Goal: Task Accomplishment & Management: Complete application form

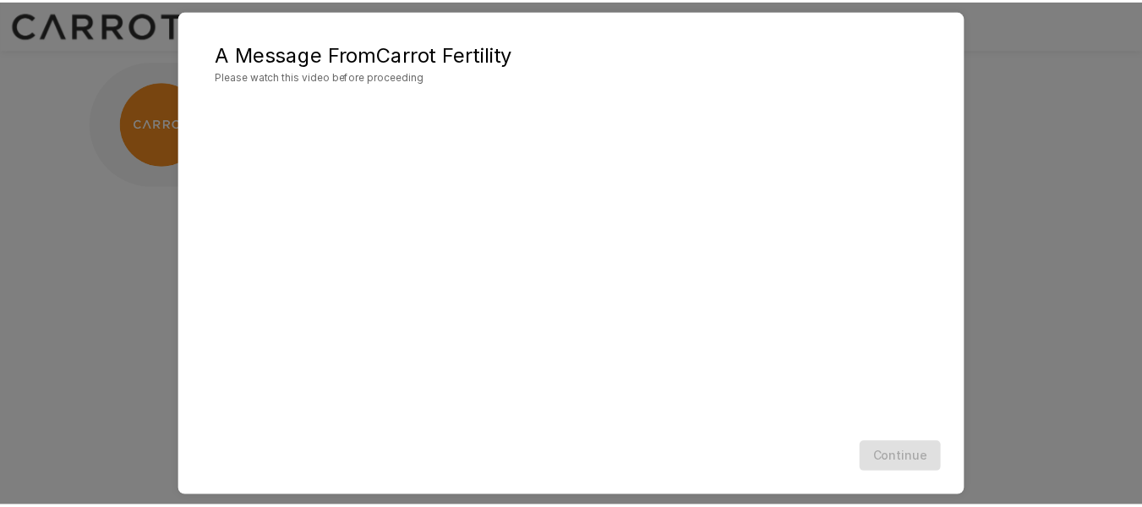
scroll to position [78, 0]
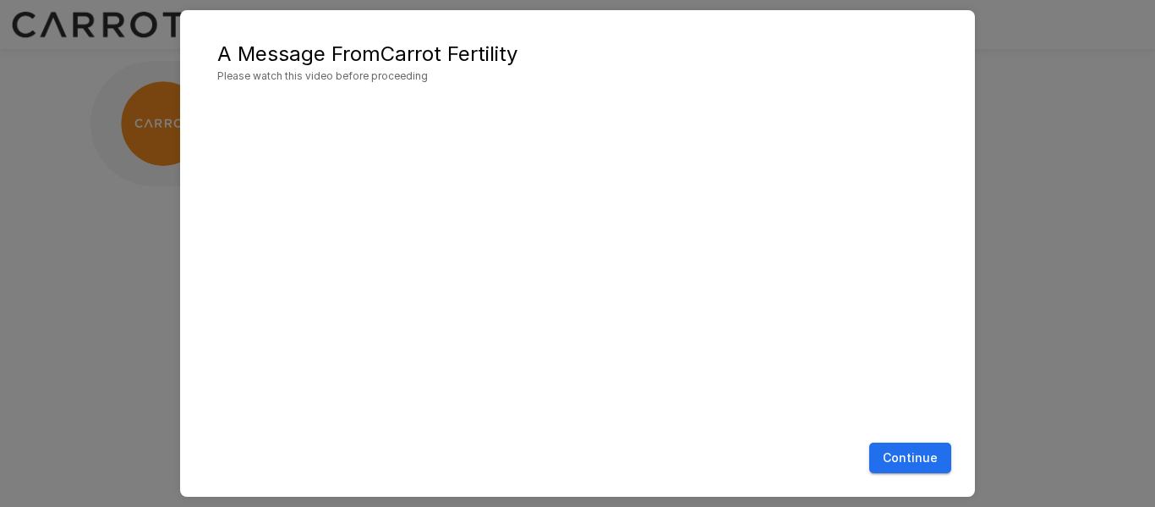
click at [1063, 116] on div "A Message From Carrot Fertility Please watch this video before proceeding Conti…" at bounding box center [577, 253] width 1155 height 507
click at [895, 459] on button "Continue" at bounding box center [910, 457] width 82 height 31
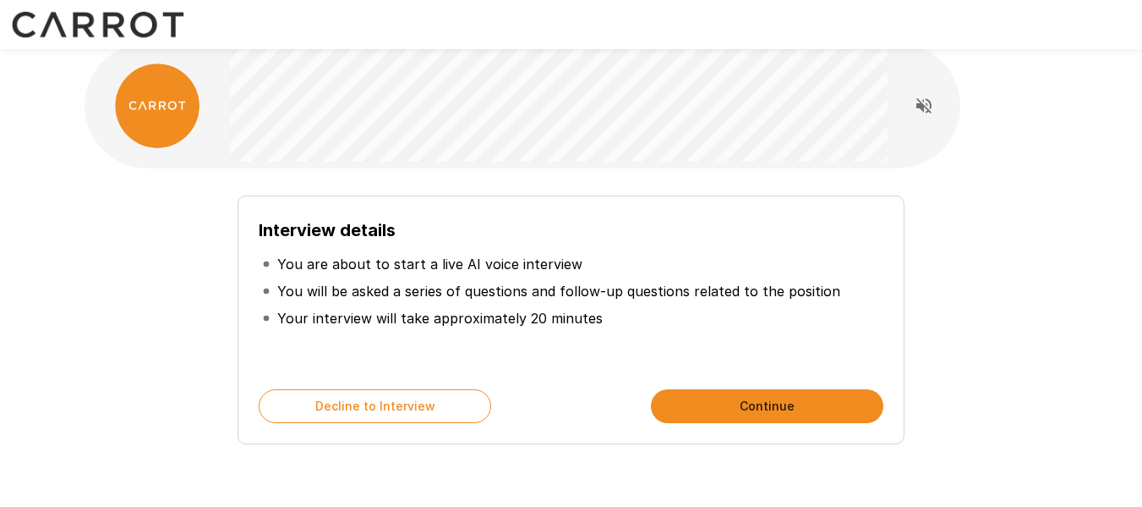
scroll to position [19, 0]
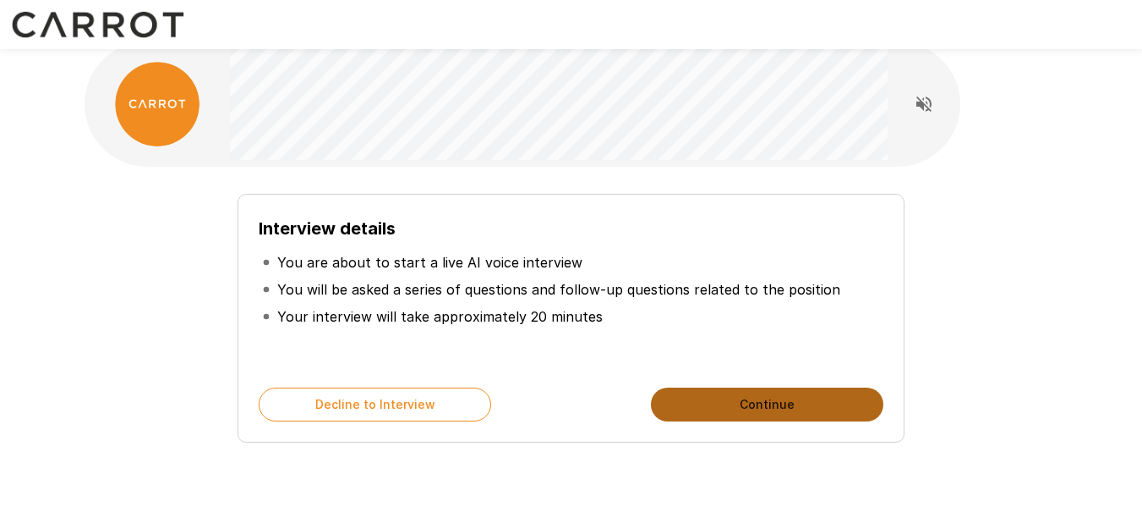
click at [795, 417] on button "Continue" at bounding box center [767, 404] width 233 height 34
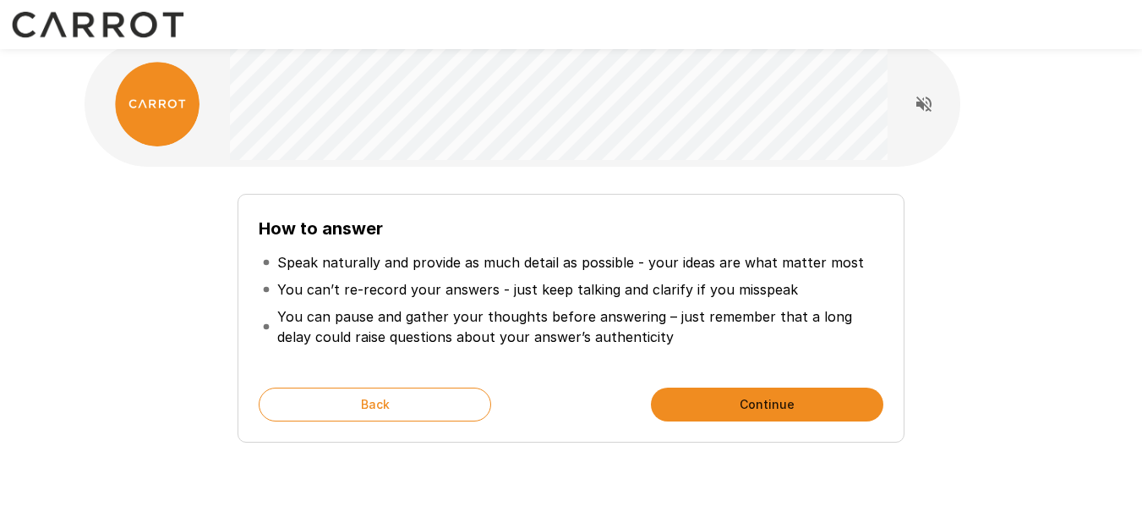
click at [737, 404] on button "Continue" at bounding box center [767, 404] width 233 height 34
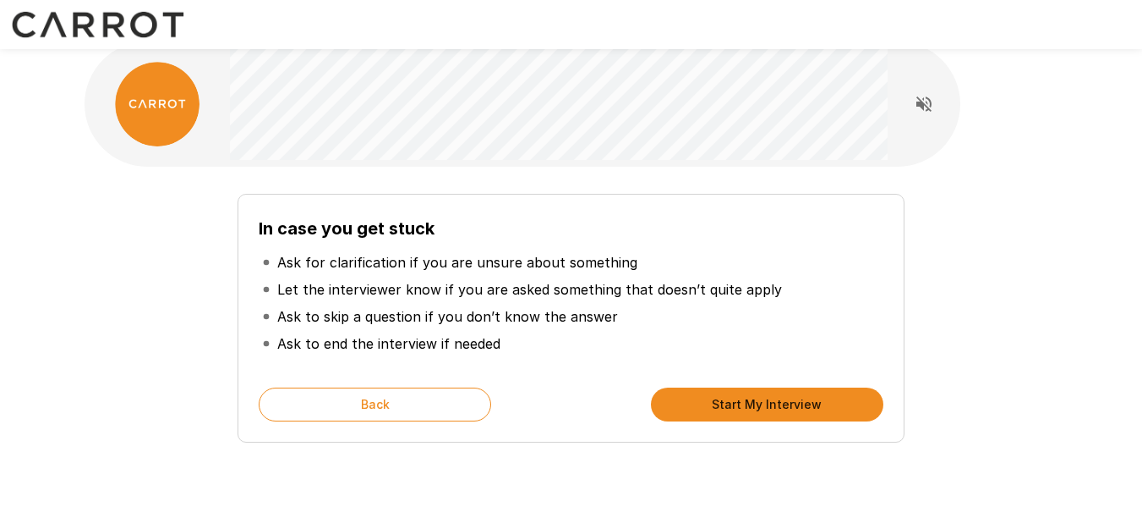
click at [765, 410] on button "Start My Interview" at bounding box center [767, 404] width 233 height 34
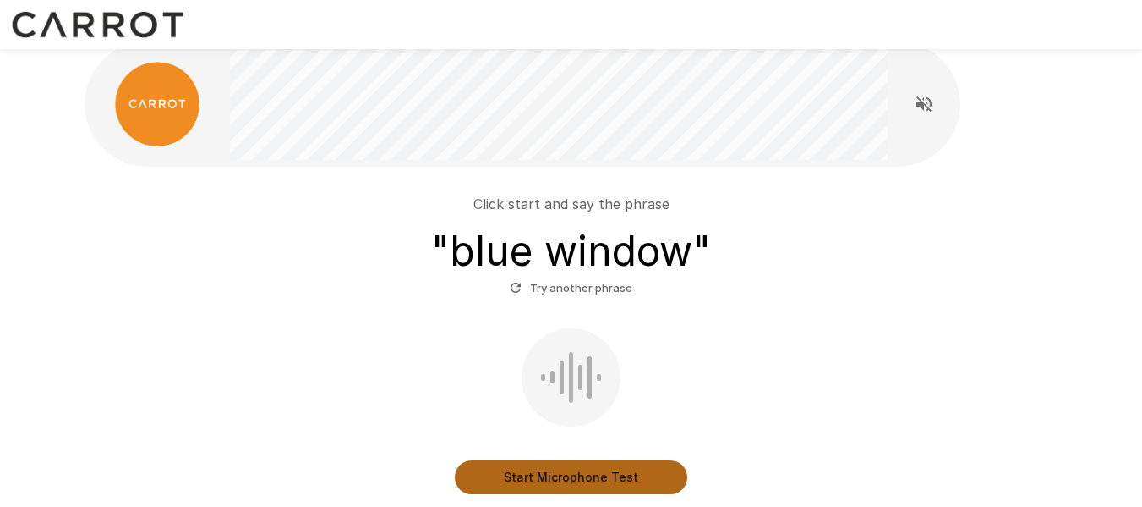
click at [578, 477] on button "Start Microphone Test" at bounding box center [571, 477] width 233 height 34
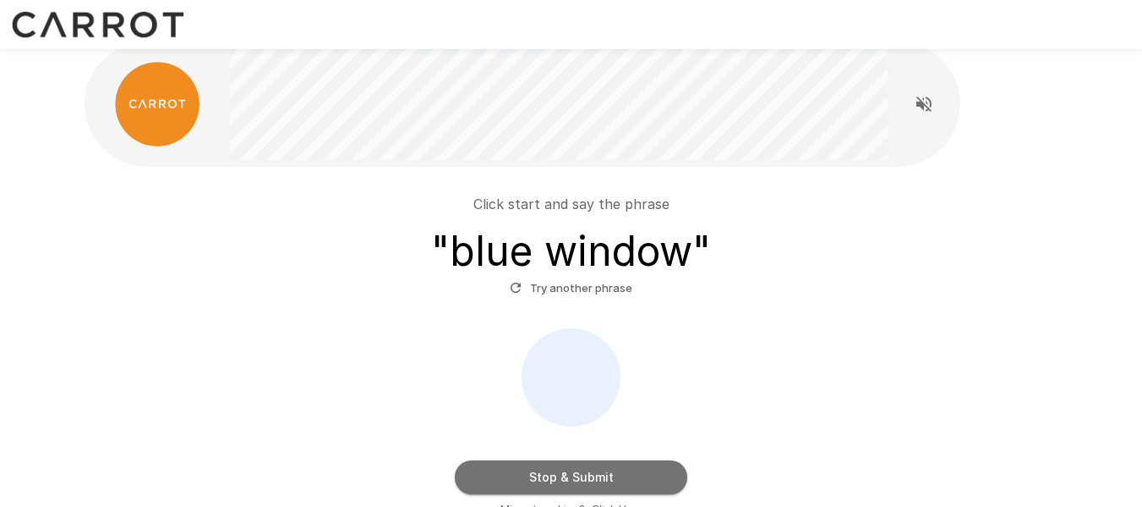
click at [578, 477] on button "Stop & Submit" at bounding box center [571, 477] width 233 height 34
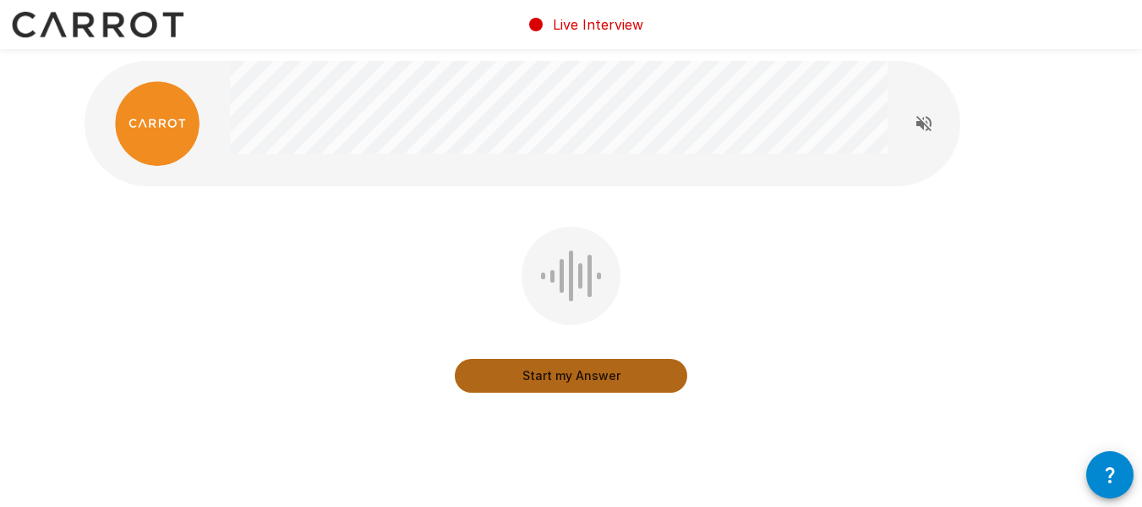
click at [577, 378] on button "Start my Answer" at bounding box center [571, 376] width 233 height 34
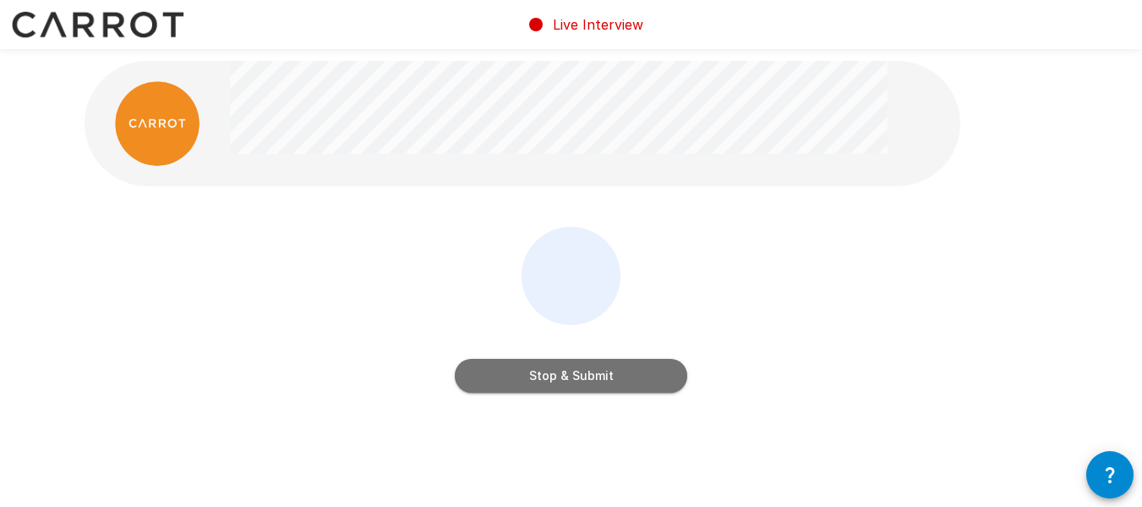
click at [577, 380] on button "Stop & Submit" at bounding box center [571, 376] width 233 height 34
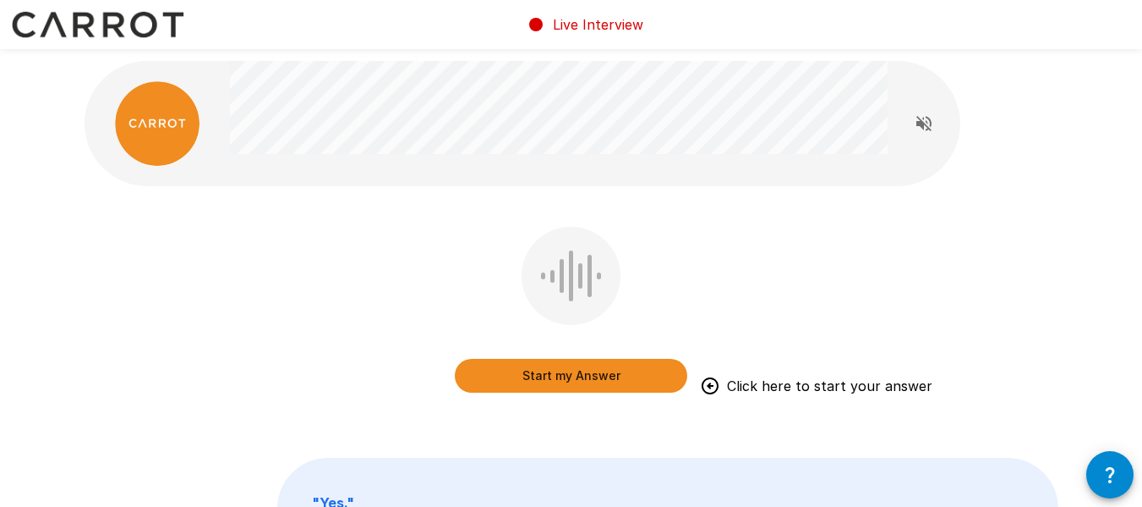
click at [544, 381] on button "Start my Answer" at bounding box center [571, 376] width 233 height 34
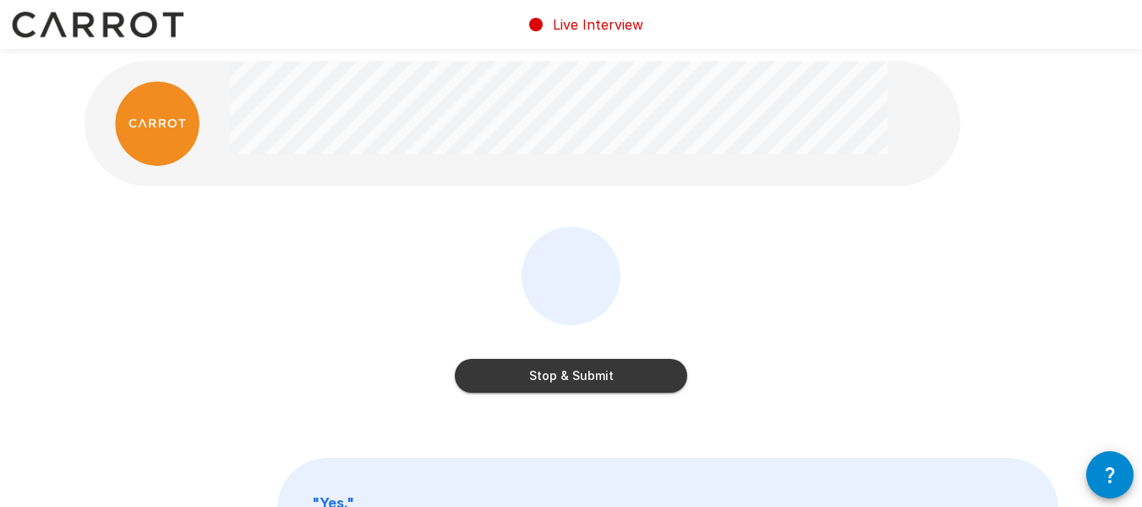
click at [544, 381] on button "Stop & Submit" at bounding box center [571, 376] width 233 height 34
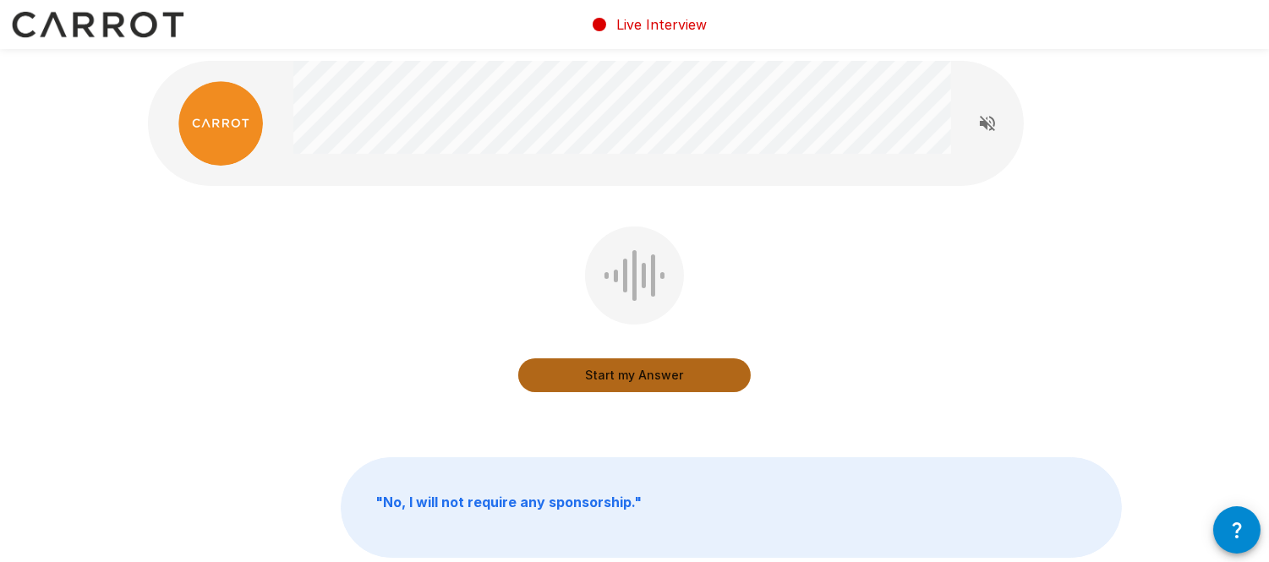
click at [660, 378] on button "Start my Answer" at bounding box center [634, 376] width 233 height 34
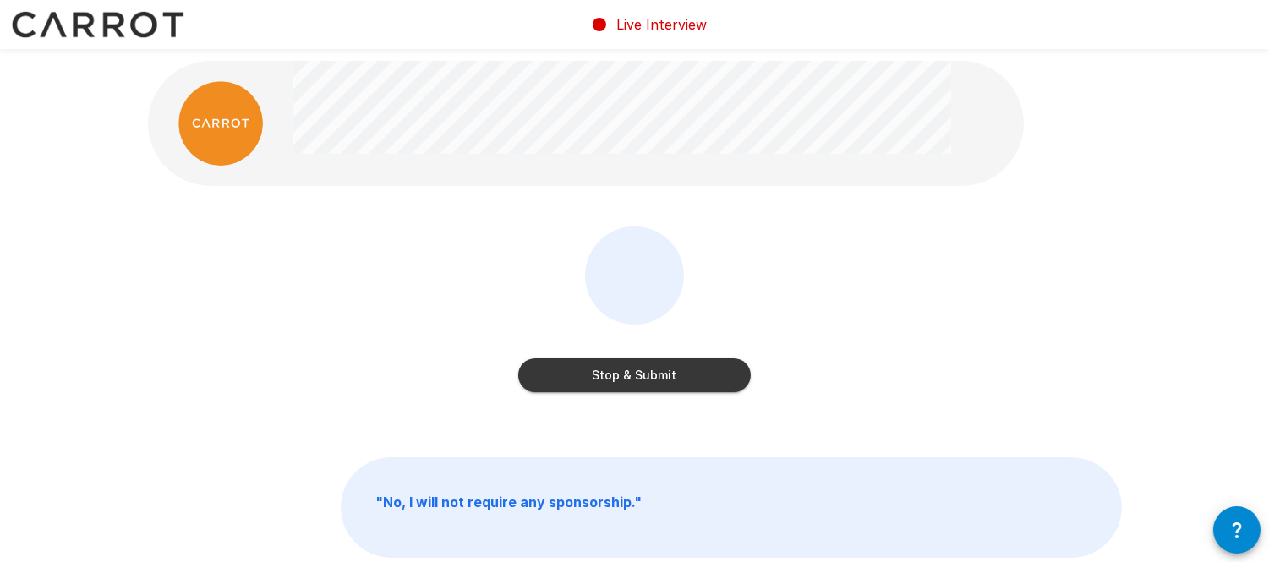
click at [669, 376] on button "Stop & Submit" at bounding box center [634, 376] width 233 height 34
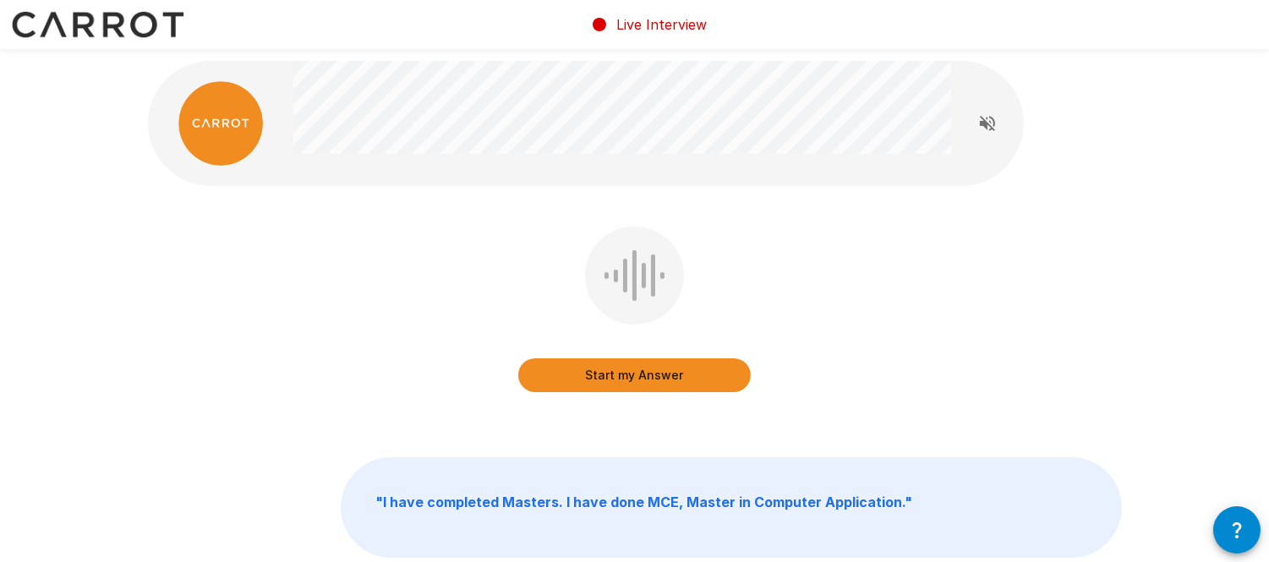
click at [675, 378] on button "Start my Answer" at bounding box center [634, 376] width 233 height 34
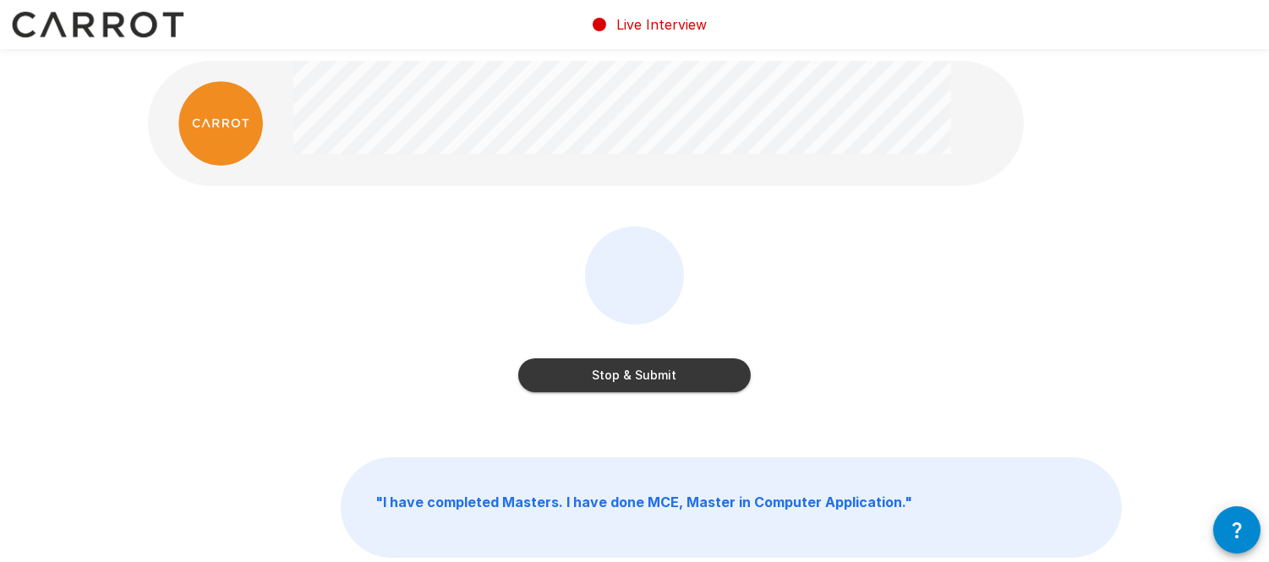
click at [674, 375] on button "Stop & Submit" at bounding box center [634, 376] width 233 height 34
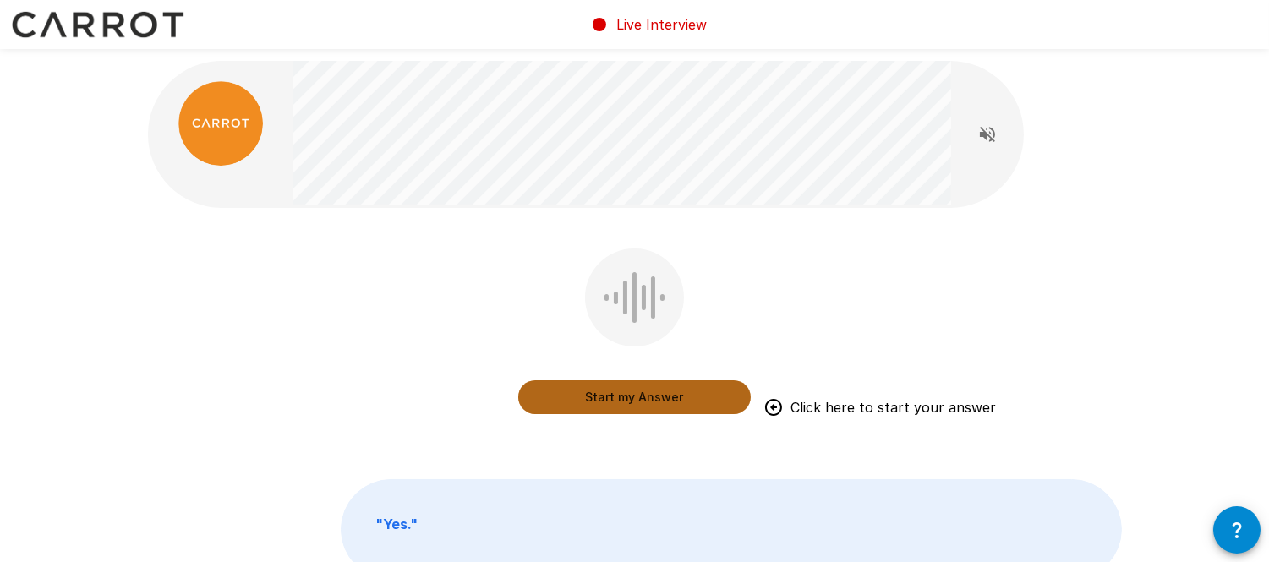
click at [648, 397] on button "Start my Answer" at bounding box center [634, 398] width 233 height 34
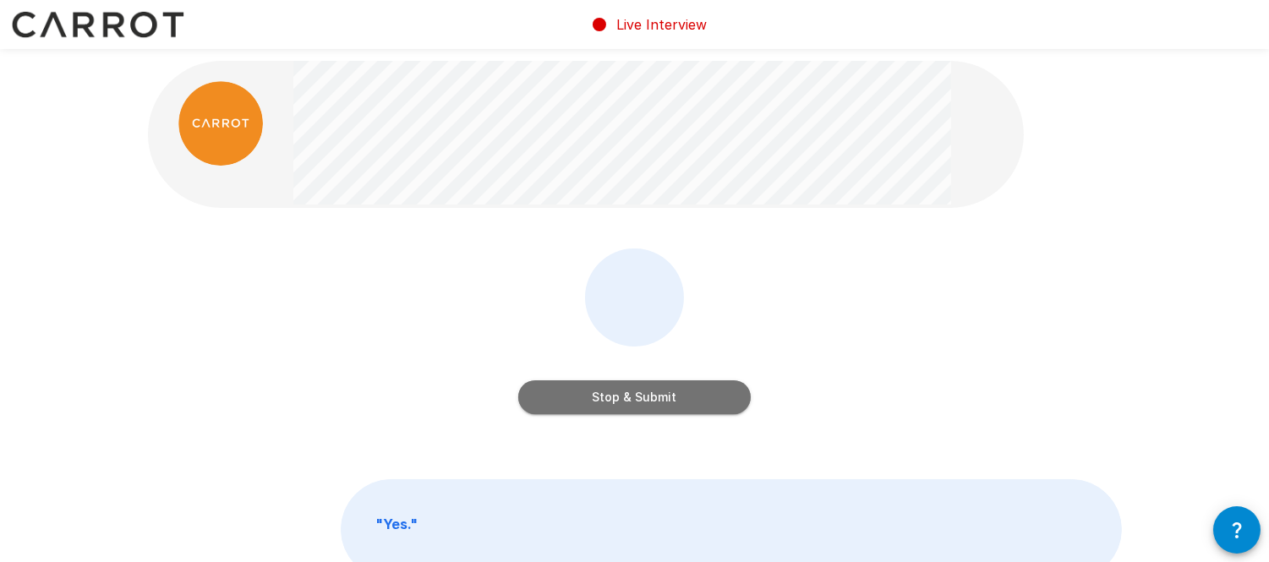
click at [612, 403] on button "Stop & Submit" at bounding box center [634, 398] width 233 height 34
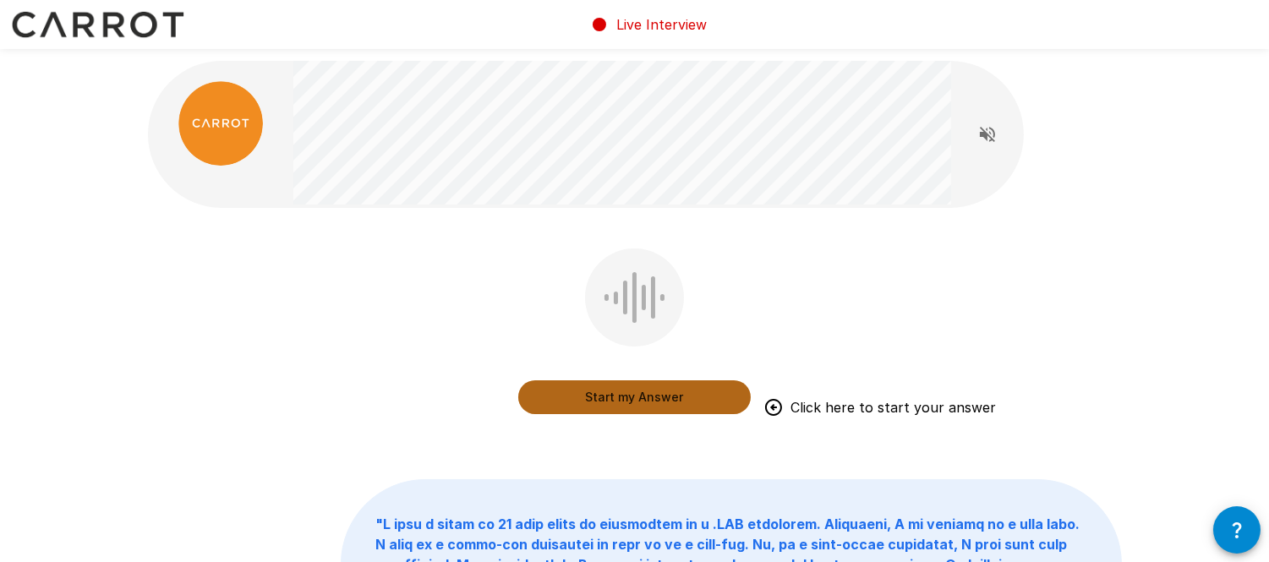
click at [654, 402] on button "Start my Answer" at bounding box center [634, 398] width 233 height 34
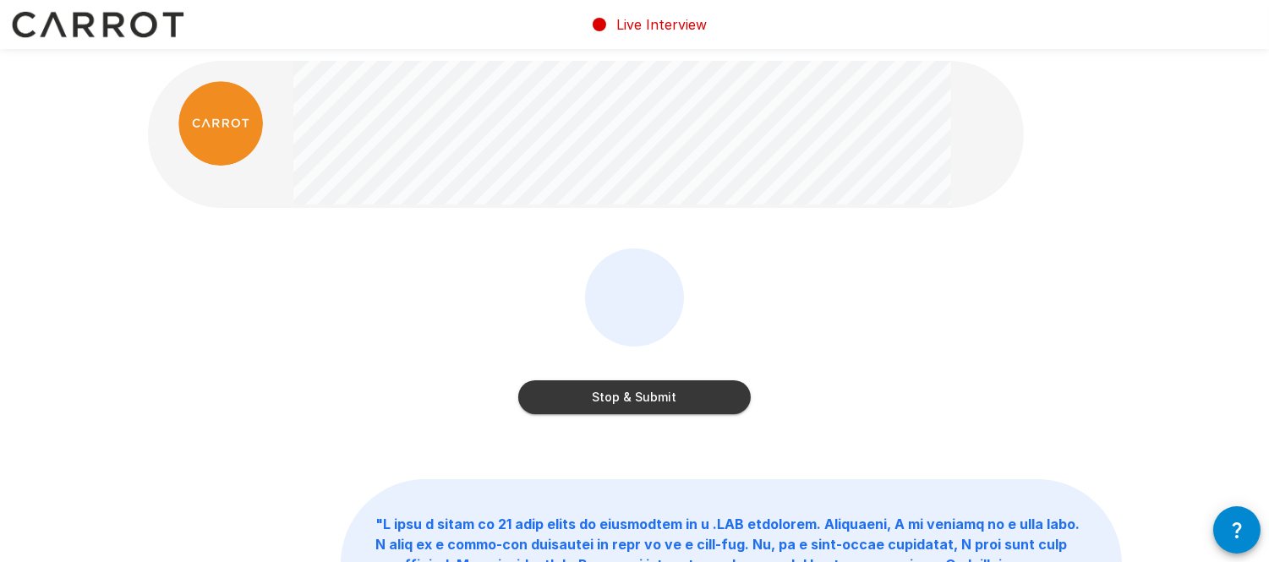
click at [678, 395] on button "Stop & Submit" at bounding box center [634, 398] width 233 height 34
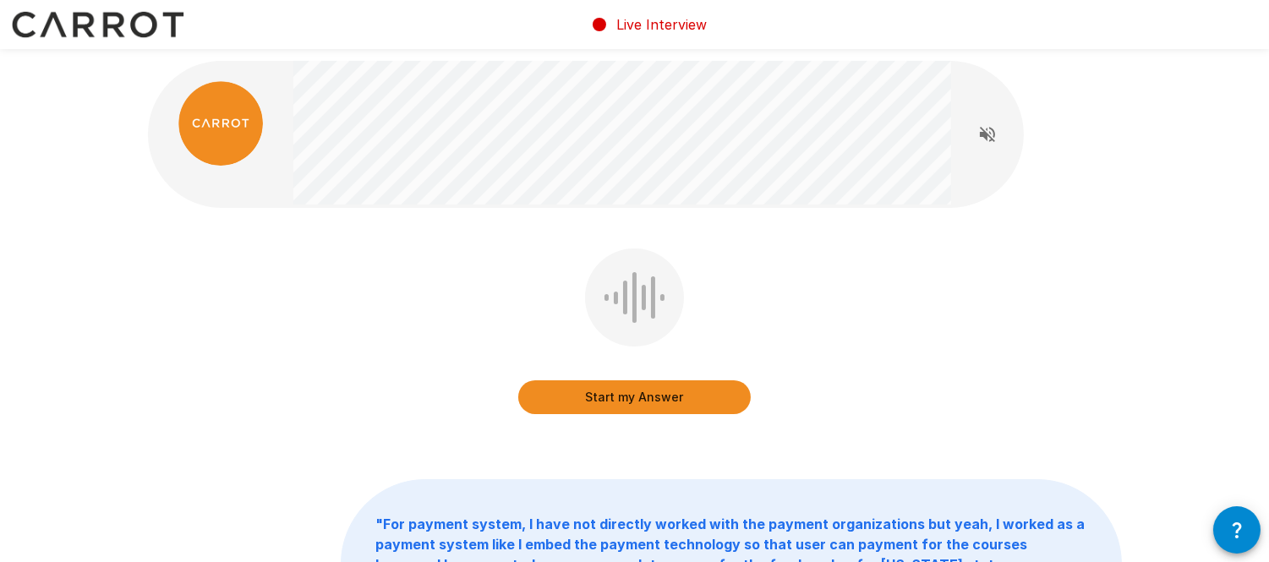
click at [621, 398] on button "Start my Answer" at bounding box center [634, 398] width 233 height 34
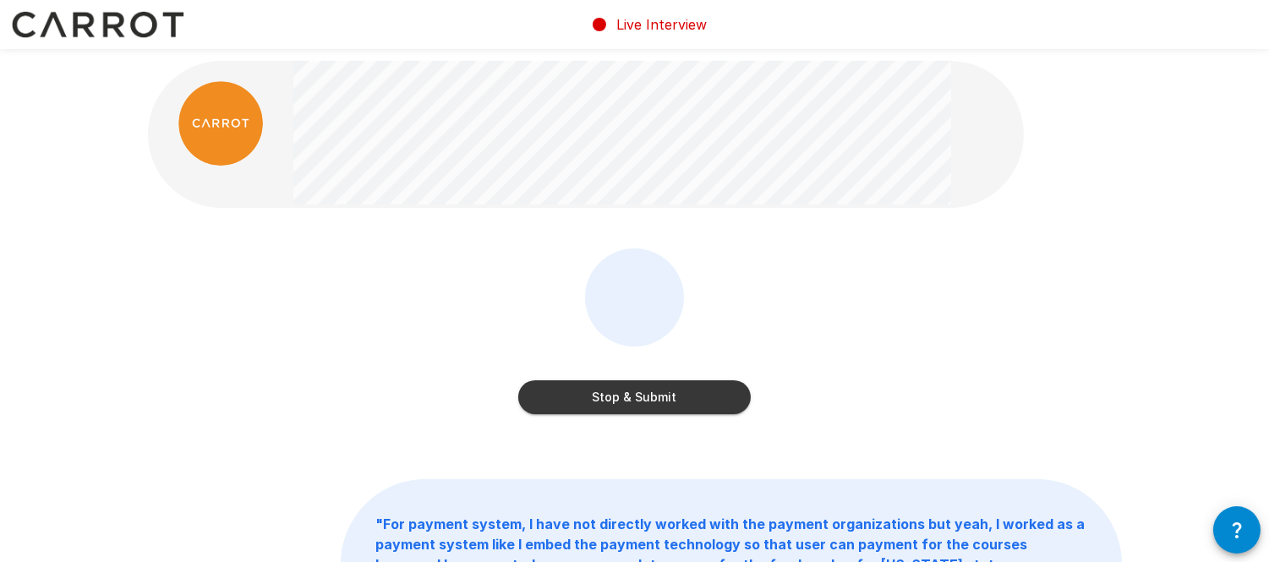
click at [687, 402] on button "Stop & Submit" at bounding box center [634, 398] width 233 height 34
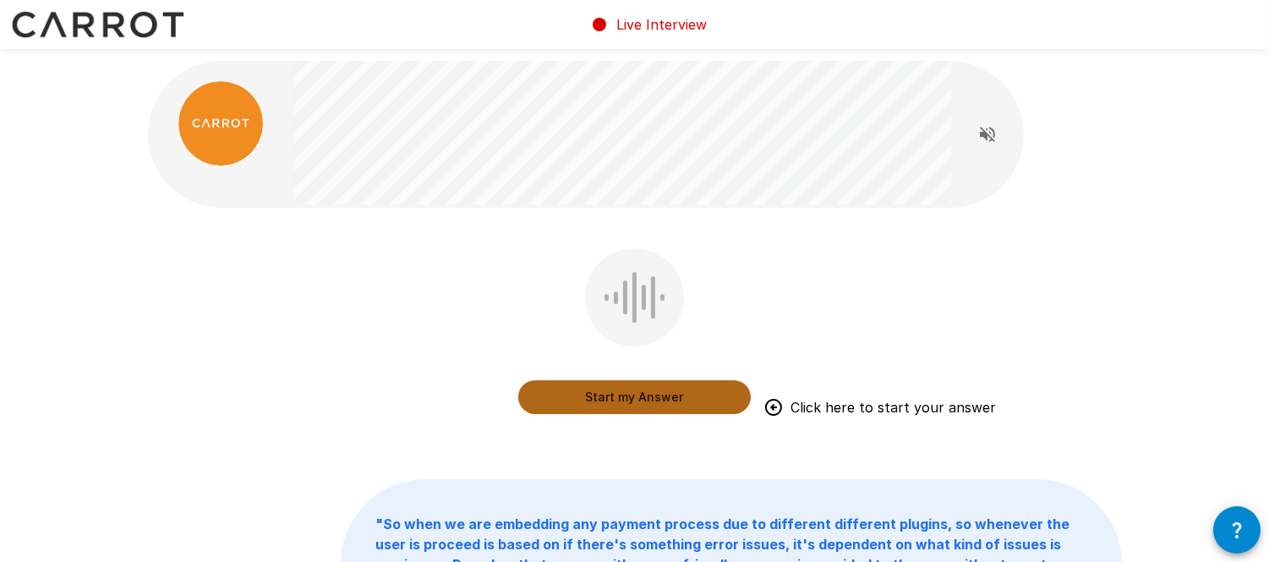
click at [647, 390] on button "Start my Answer" at bounding box center [634, 398] width 233 height 34
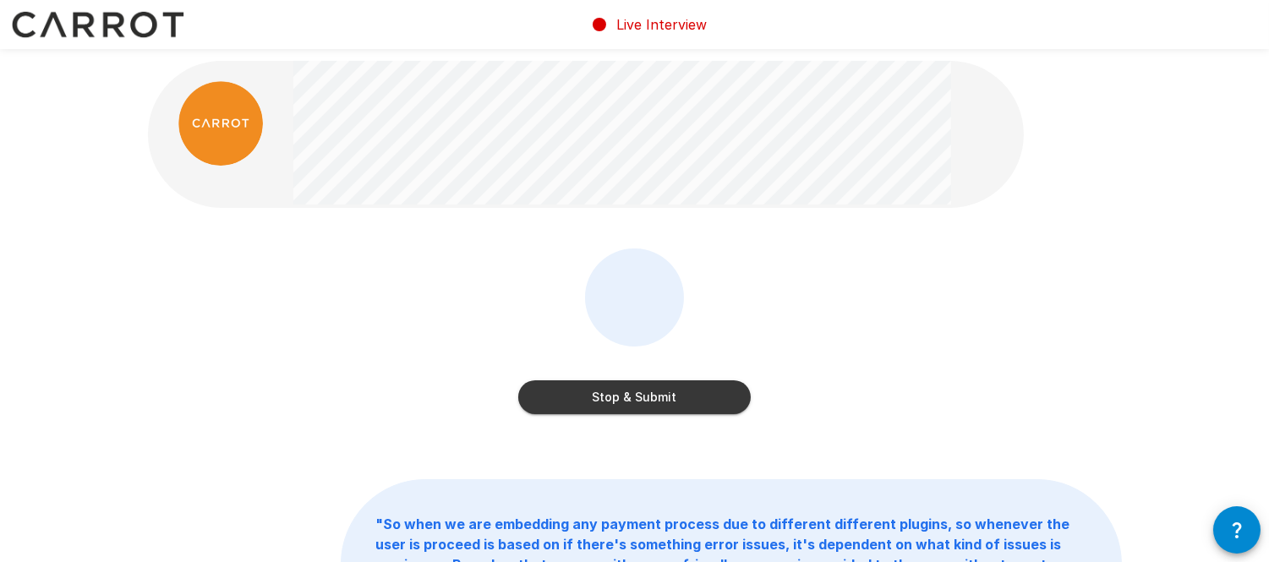
click at [606, 402] on button "Stop & Submit" at bounding box center [634, 398] width 233 height 34
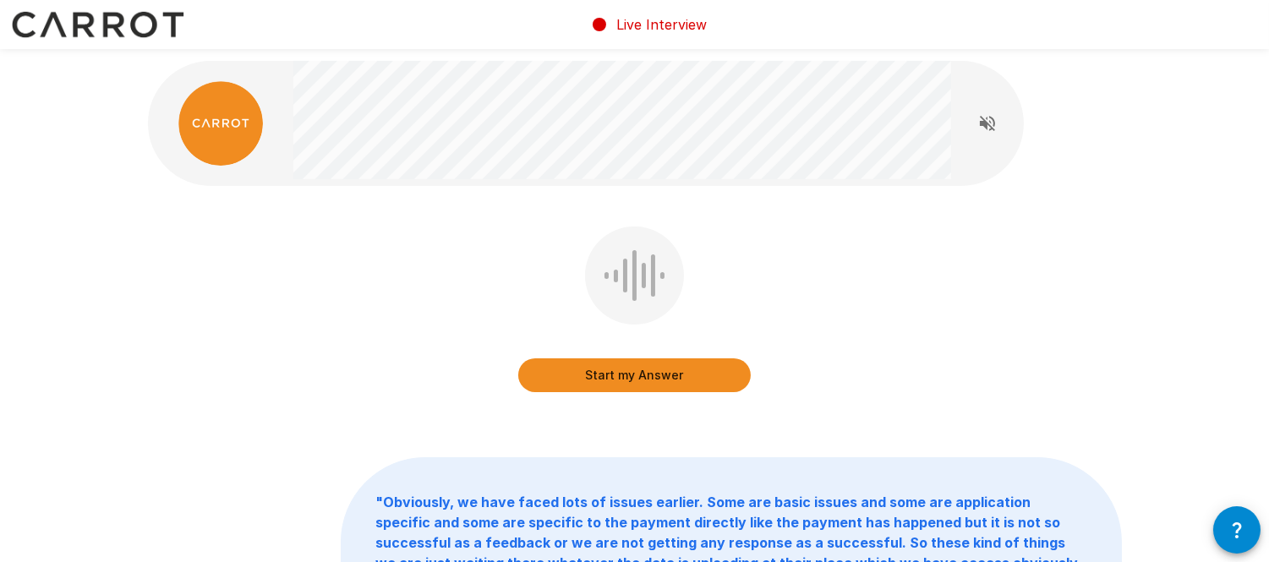
click at [627, 389] on button "Start my Answer" at bounding box center [634, 376] width 233 height 34
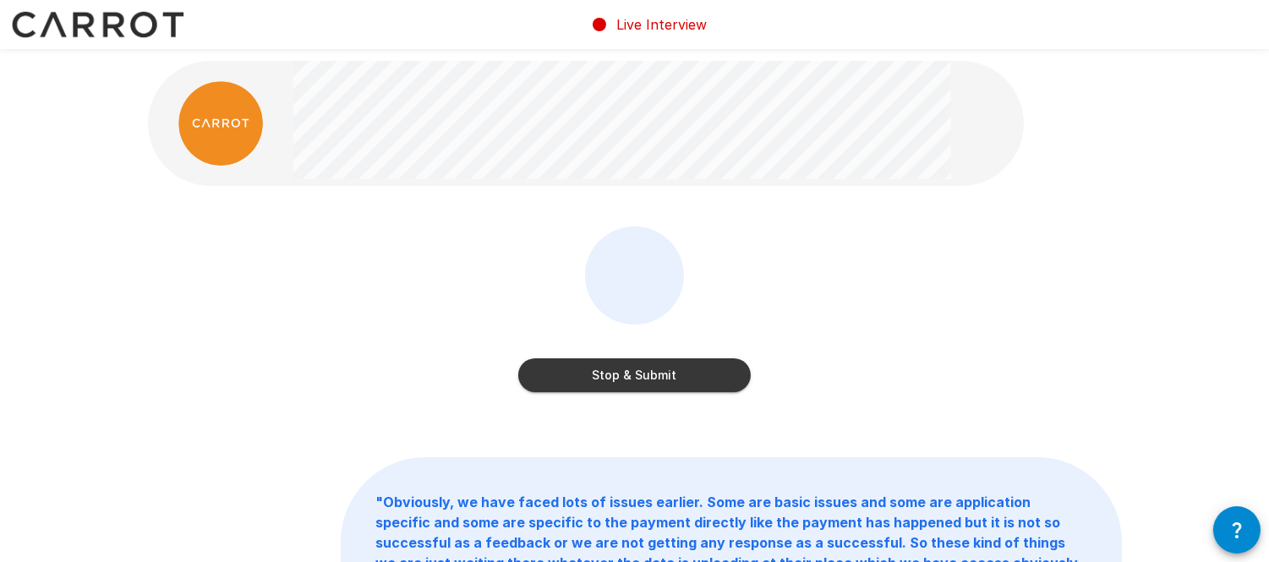
click at [644, 367] on button "Stop & Submit" at bounding box center [634, 376] width 233 height 34
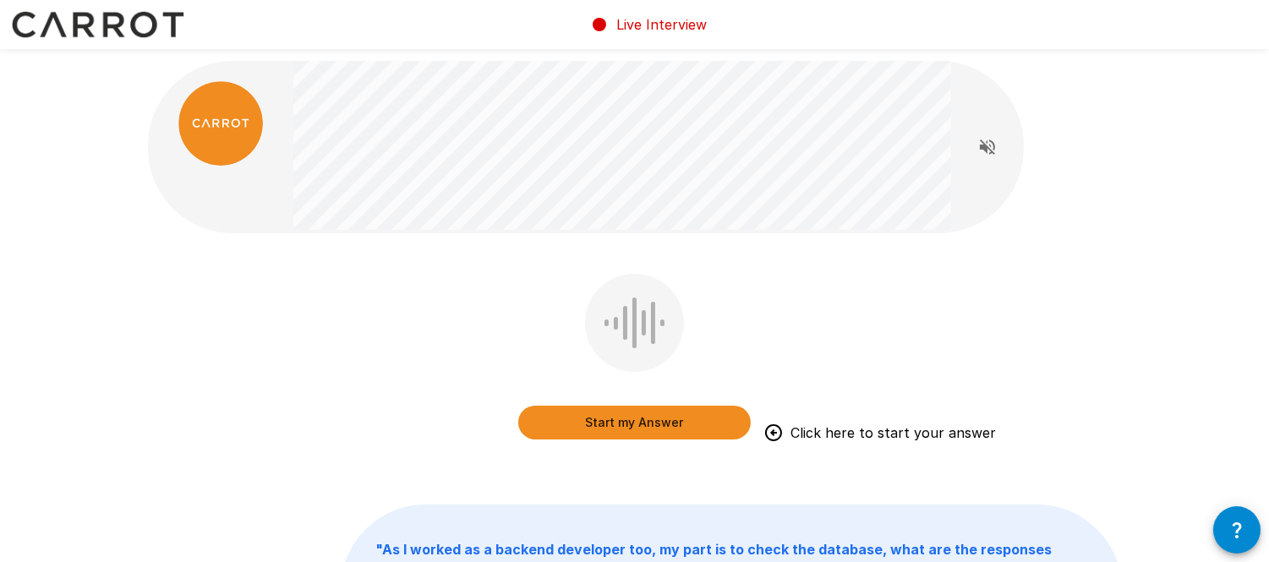
click at [699, 423] on button "Start my Answer" at bounding box center [634, 423] width 233 height 34
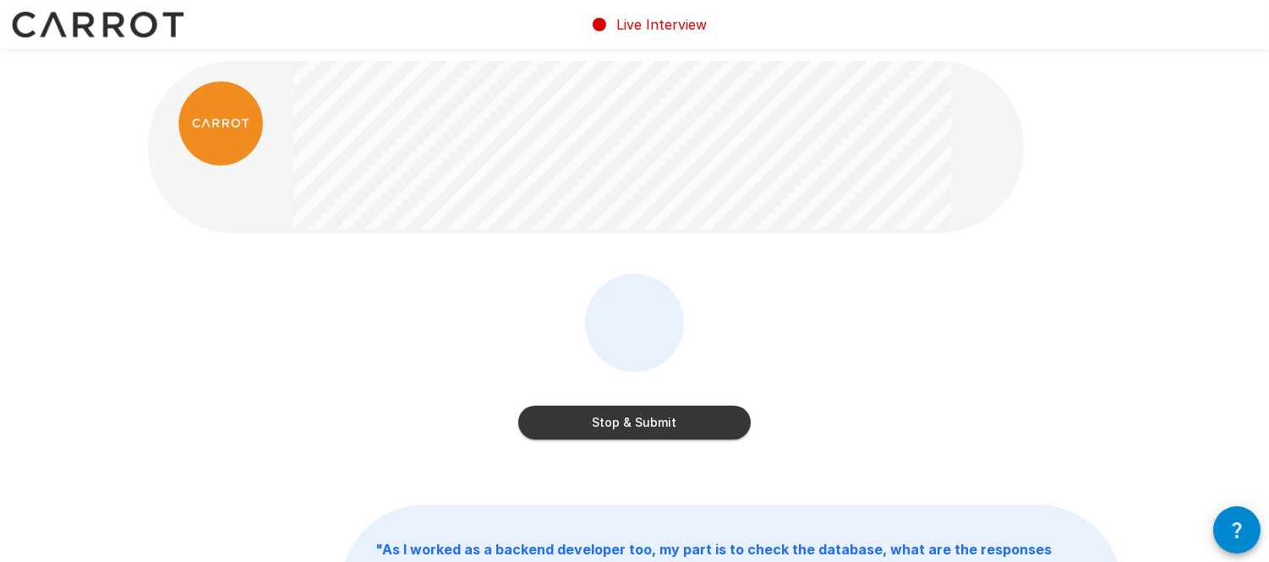
click at [629, 428] on button "Stop & Submit" at bounding box center [634, 423] width 233 height 34
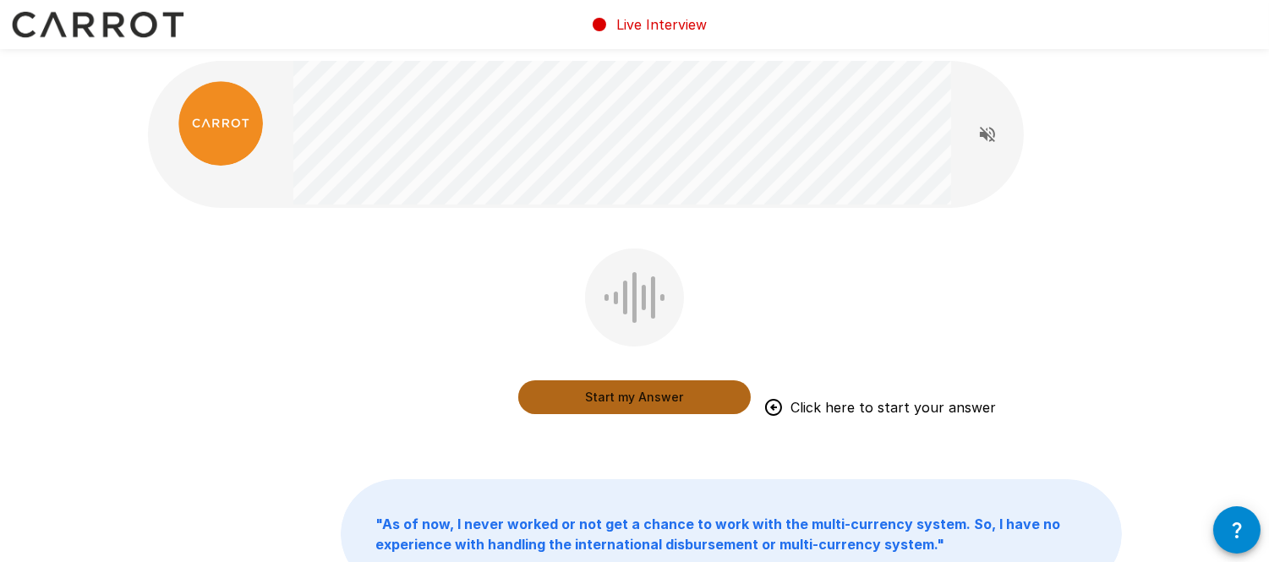
click at [621, 395] on button "Start my Answer" at bounding box center [634, 398] width 233 height 34
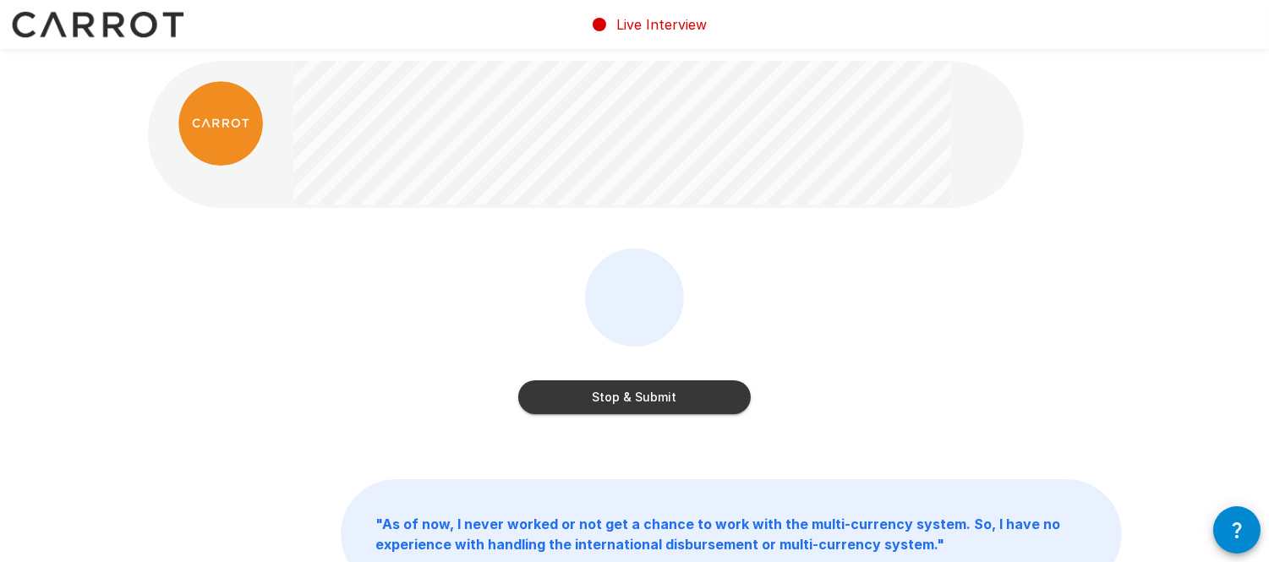
click at [694, 402] on button "Stop & Submit" at bounding box center [634, 398] width 233 height 34
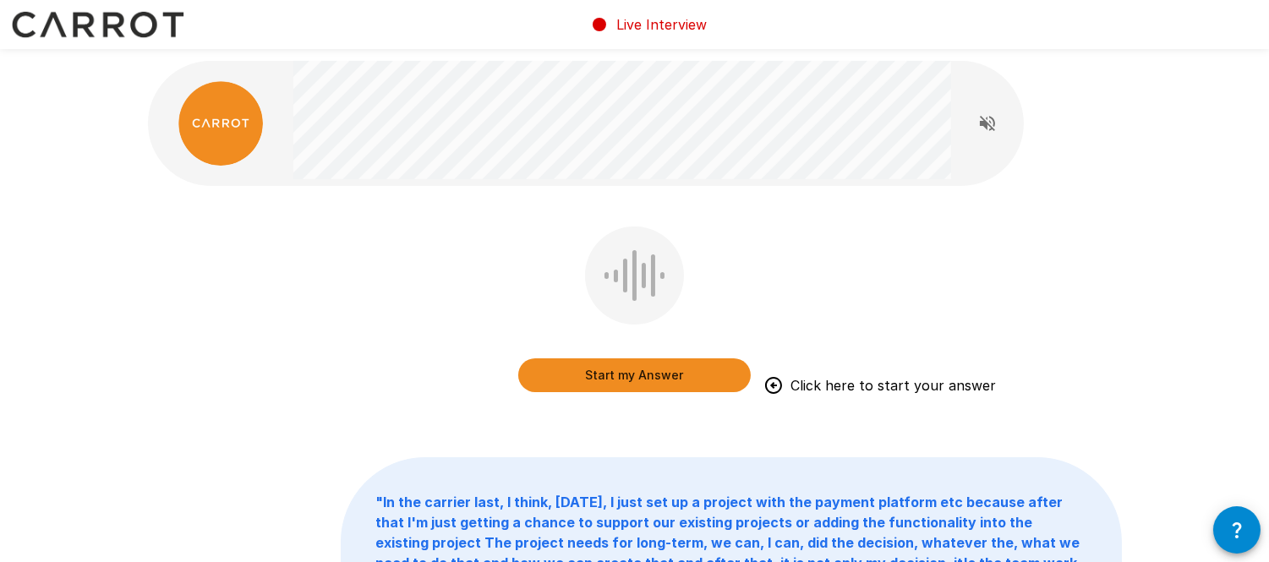
click at [644, 374] on button "Start my Answer" at bounding box center [634, 376] width 233 height 34
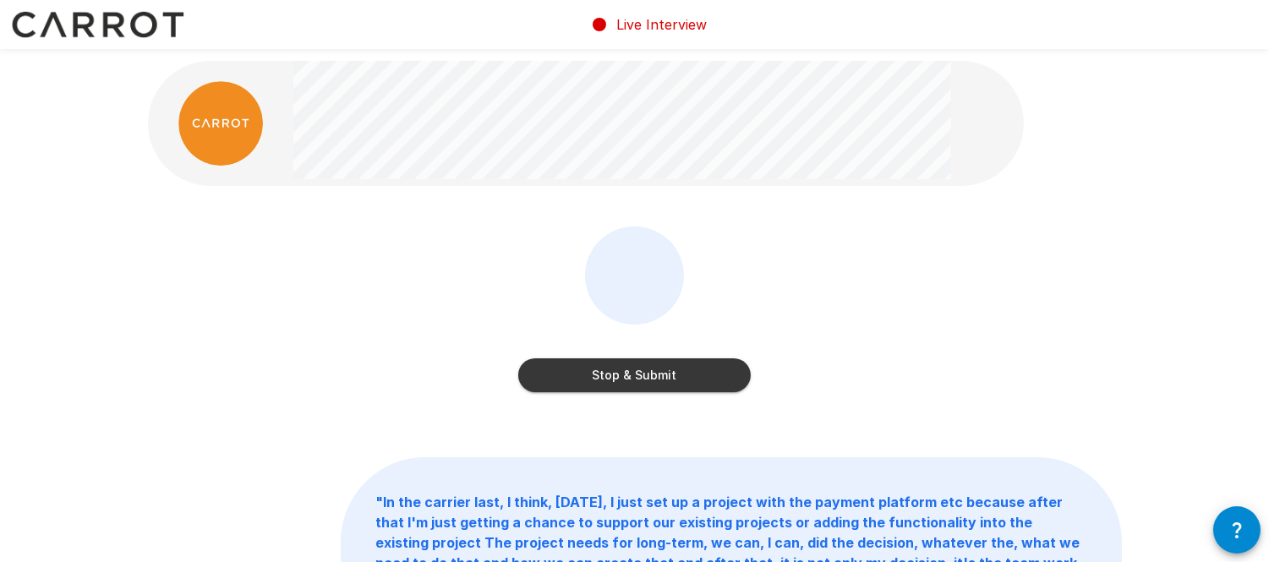
drag, startPoint x: 558, startPoint y: 379, endPoint x: 624, endPoint y: 510, distance: 146.7
click at [559, 381] on button "Stop & Submit" at bounding box center [634, 376] width 233 height 34
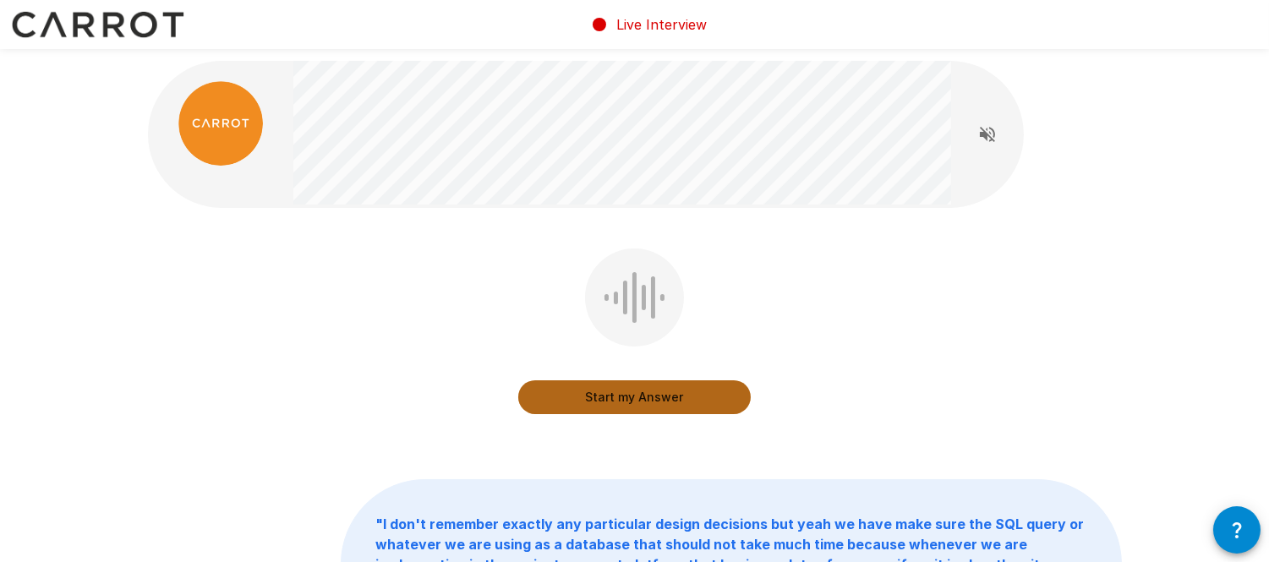
click at [640, 402] on button "Start my Answer" at bounding box center [634, 398] width 233 height 34
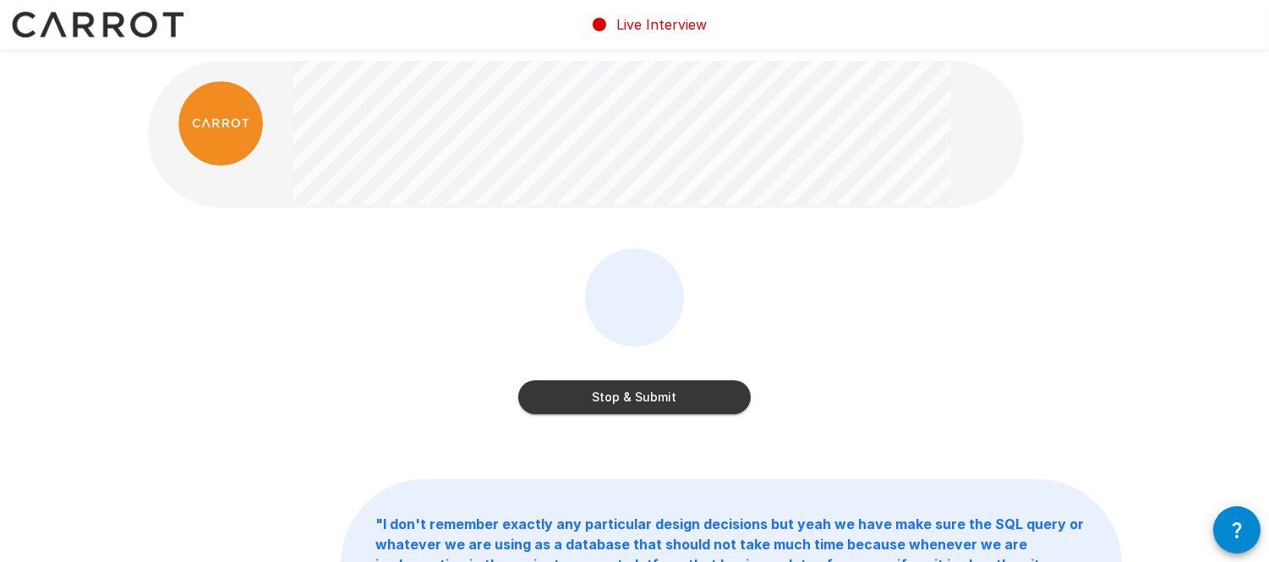
click at [645, 391] on button "Stop & Submit" at bounding box center [634, 398] width 233 height 34
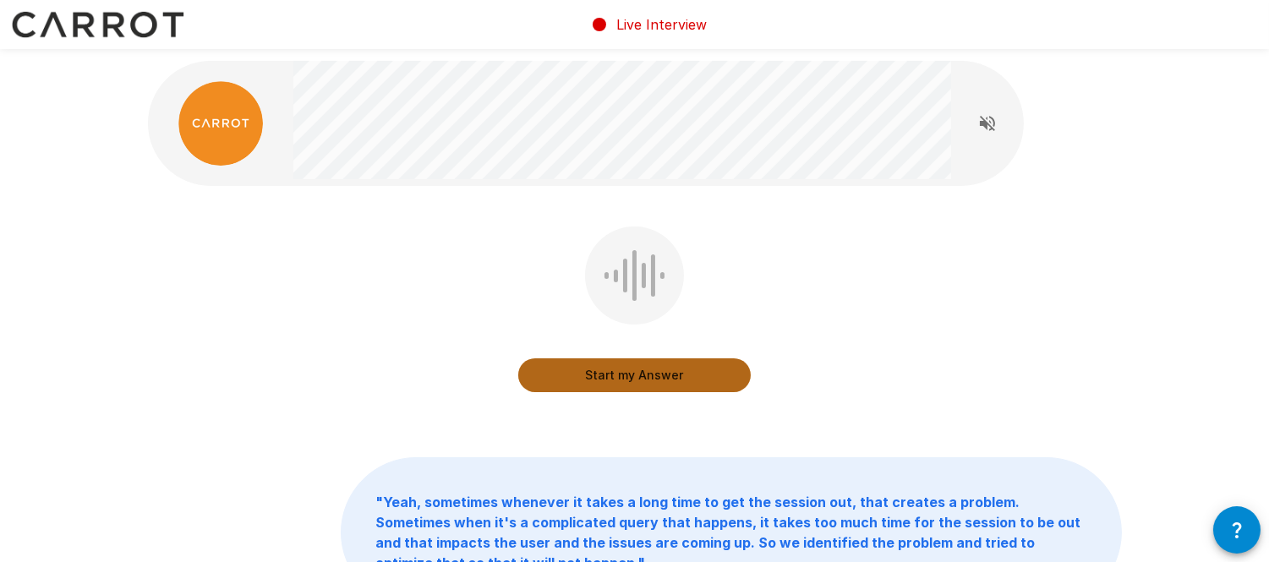
click at [674, 373] on button "Start my Answer" at bounding box center [634, 376] width 233 height 34
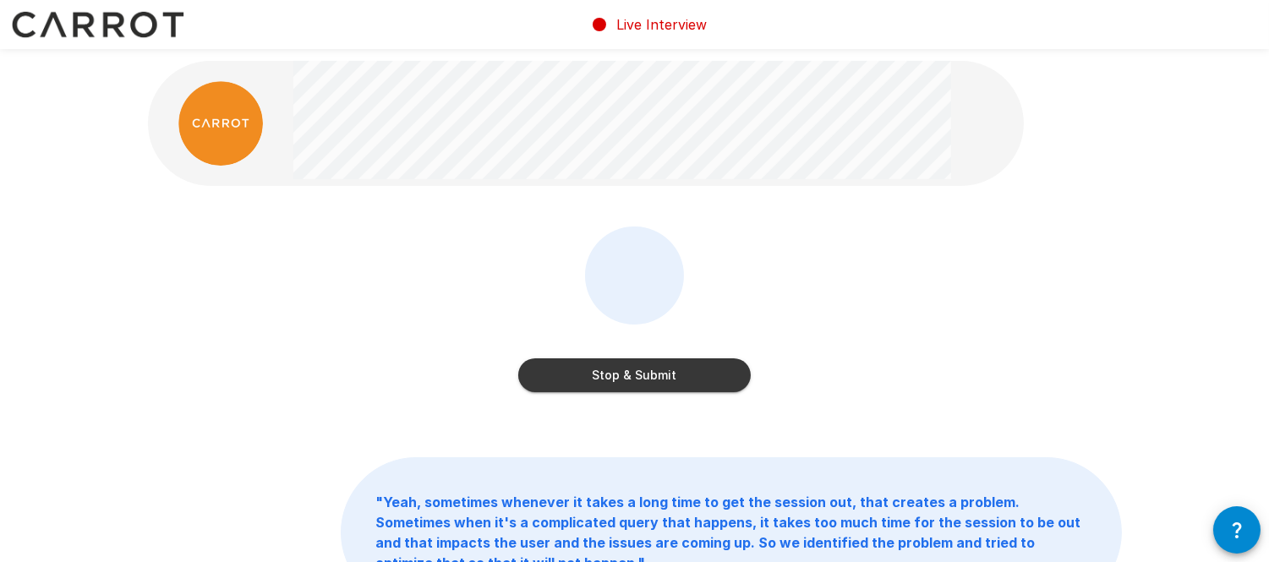
click at [620, 378] on button "Stop & Submit" at bounding box center [634, 376] width 233 height 34
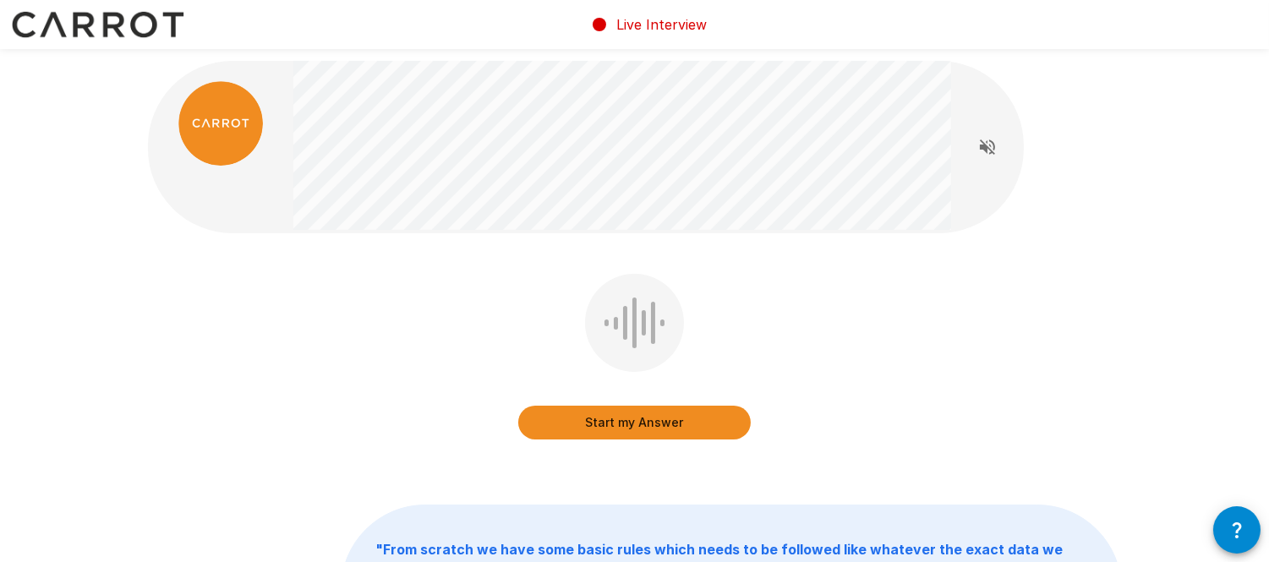
click at [671, 427] on button "Start my Answer" at bounding box center [634, 423] width 233 height 34
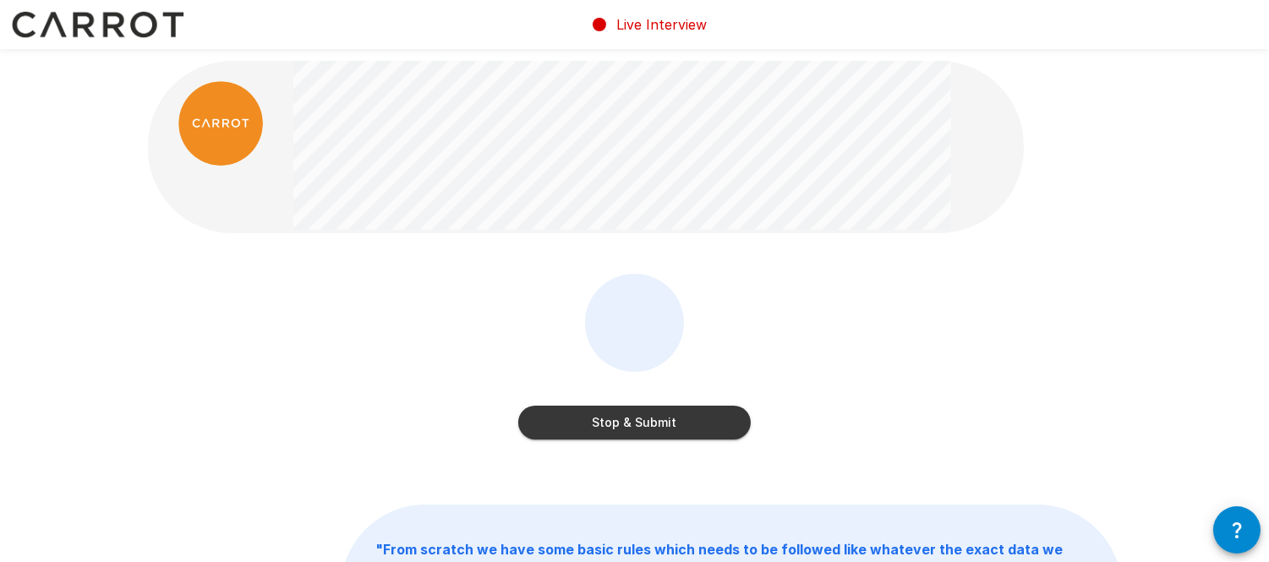
click at [596, 441] on div "Stop & Submit" at bounding box center [634, 360] width 233 height 172
drag, startPoint x: 599, startPoint y: 427, endPoint x: 602, endPoint y: 457, distance: 29.8
click at [600, 427] on button "Stop & Submit" at bounding box center [634, 423] width 233 height 34
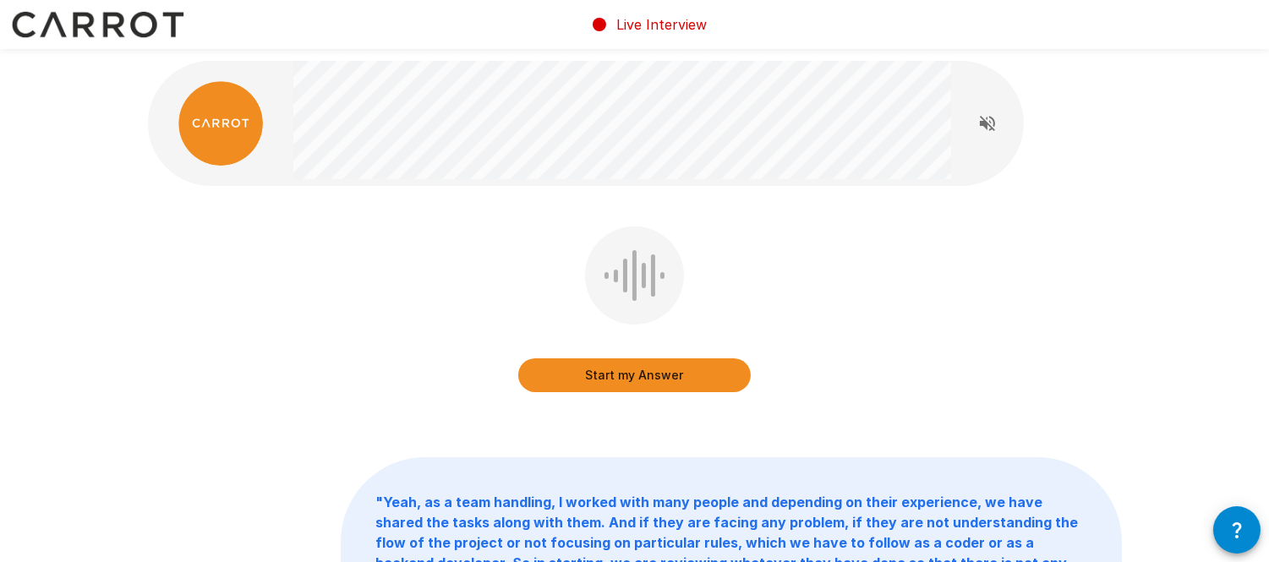
click at [670, 368] on button "Start my Answer" at bounding box center [634, 376] width 233 height 34
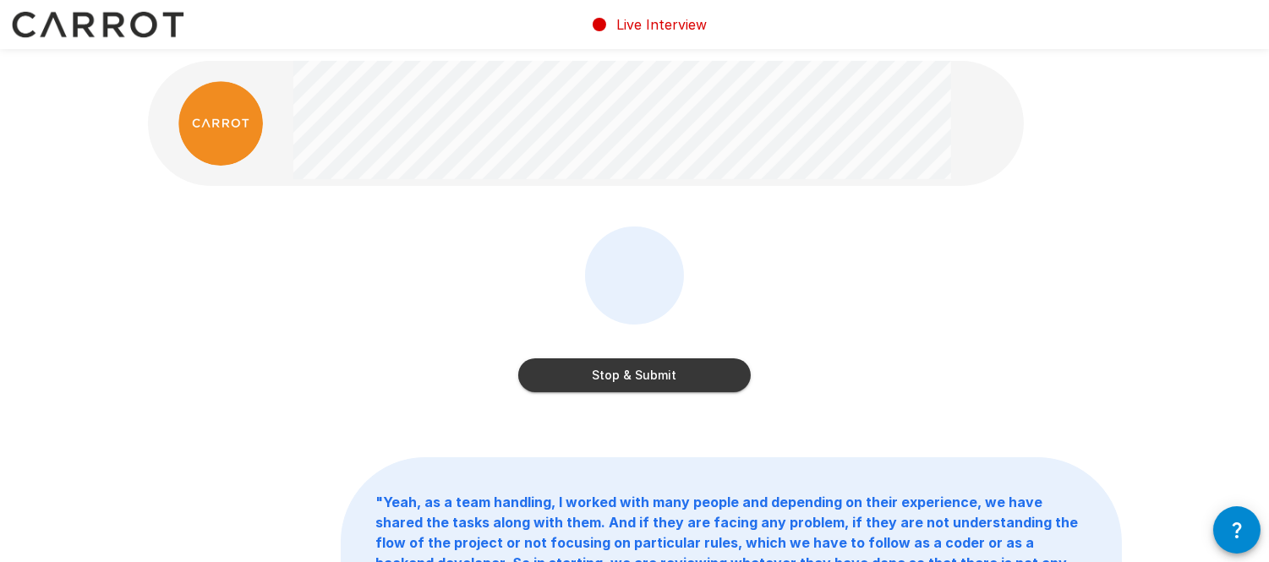
click at [613, 375] on button "Stop & Submit" at bounding box center [634, 376] width 233 height 34
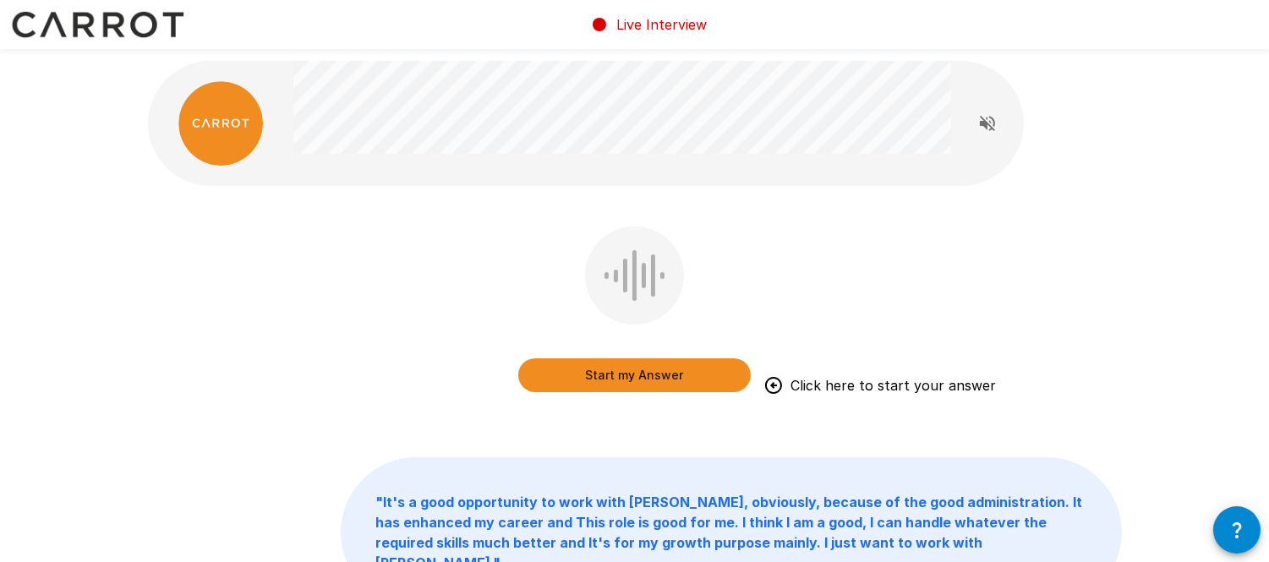
click at [670, 385] on button "Start my Answer" at bounding box center [634, 376] width 233 height 34
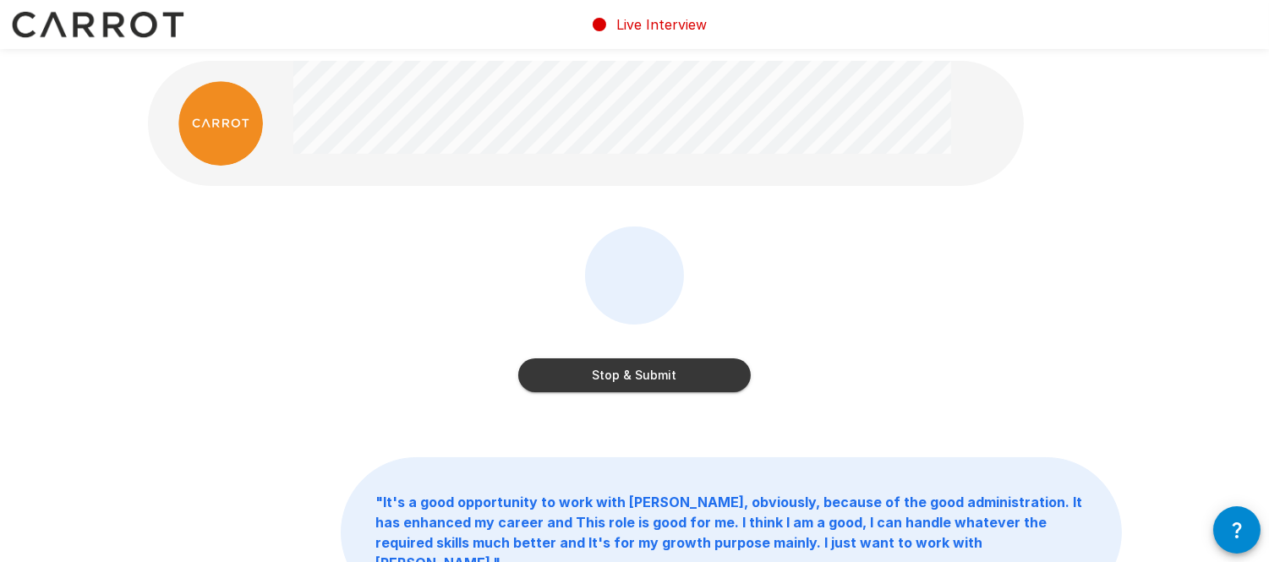
click at [581, 382] on button "Stop & Submit" at bounding box center [634, 376] width 233 height 34
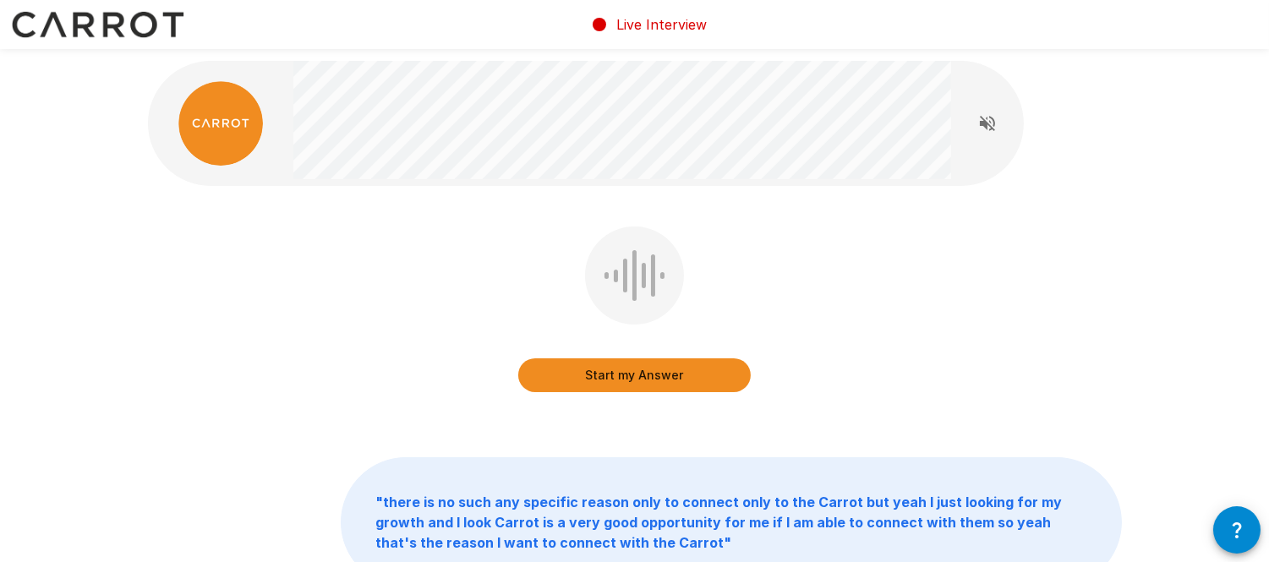
click at [651, 370] on button "Start my Answer" at bounding box center [634, 376] width 233 height 34
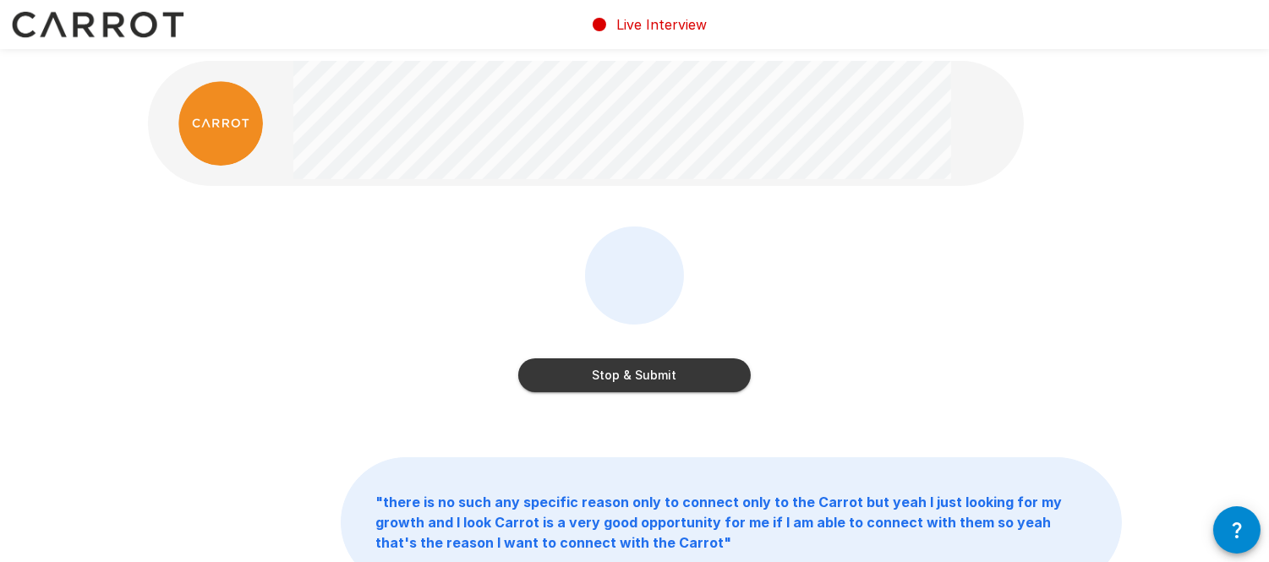
click at [674, 386] on button "Stop & Submit" at bounding box center [634, 376] width 233 height 34
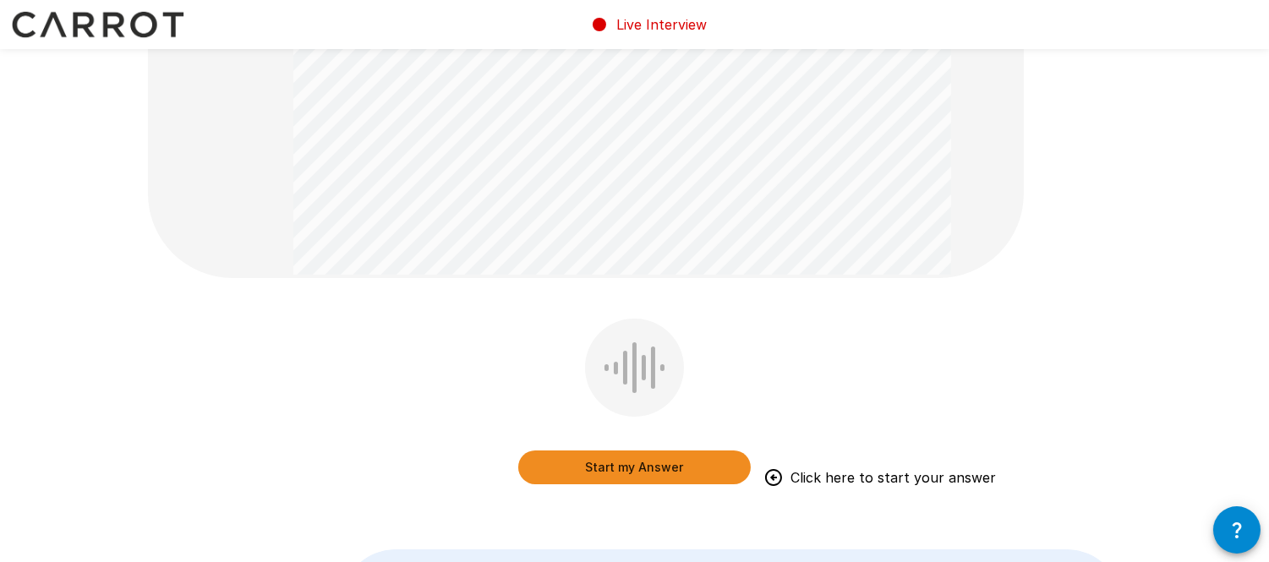
scroll to position [309, 0]
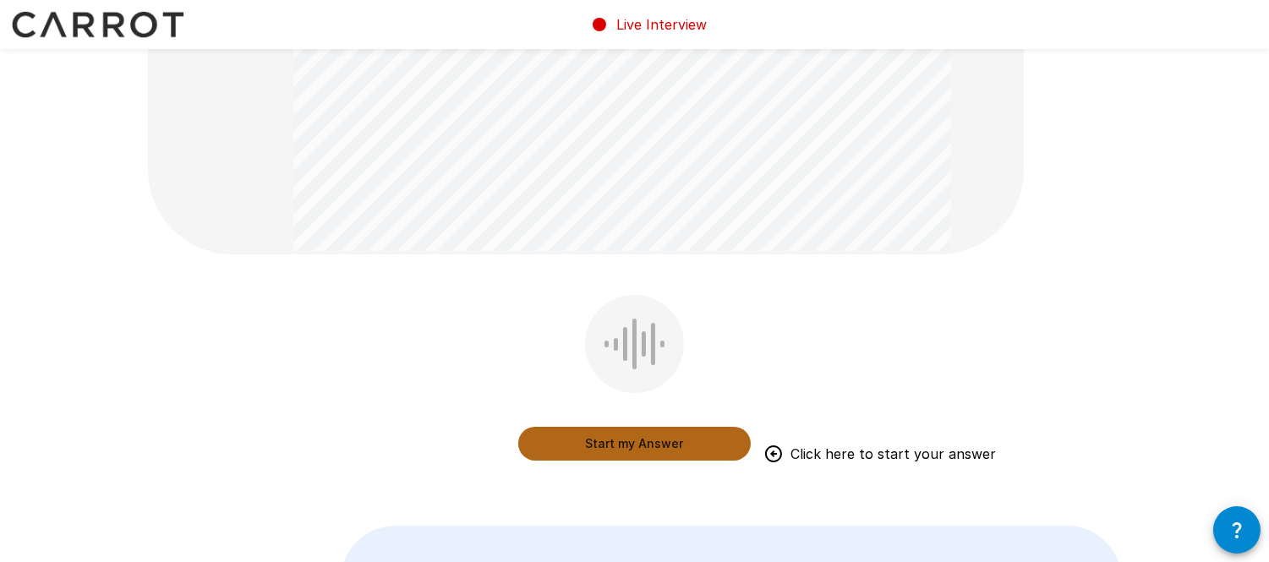
click at [597, 438] on button "Start my Answer" at bounding box center [634, 444] width 233 height 34
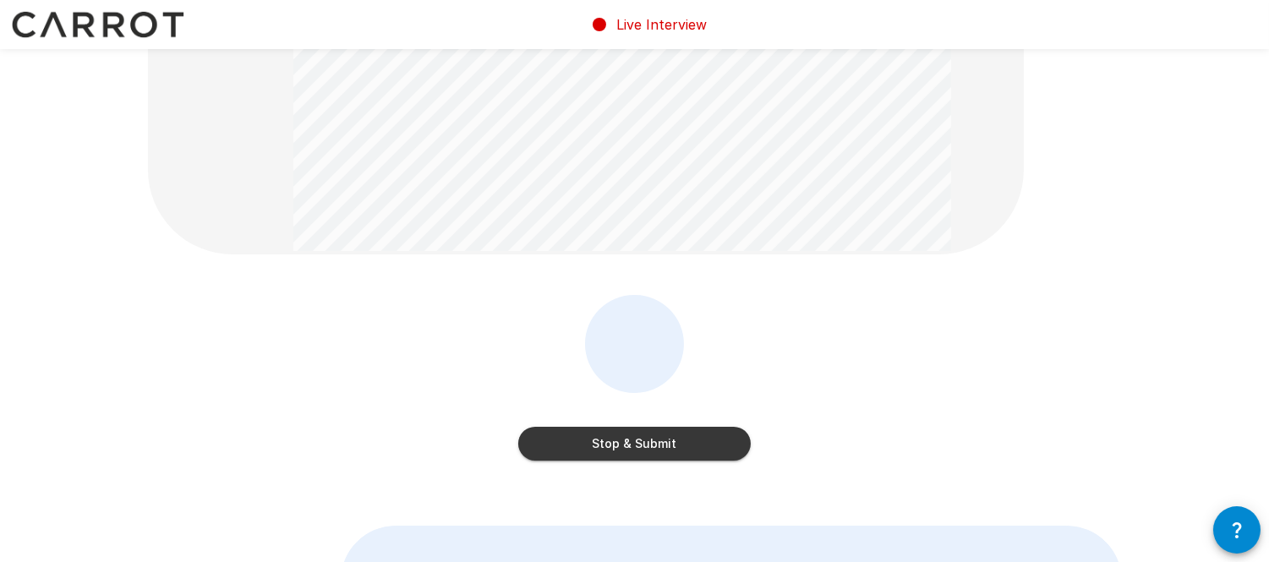
click at [564, 442] on button "Stop & Submit" at bounding box center [634, 444] width 233 height 34
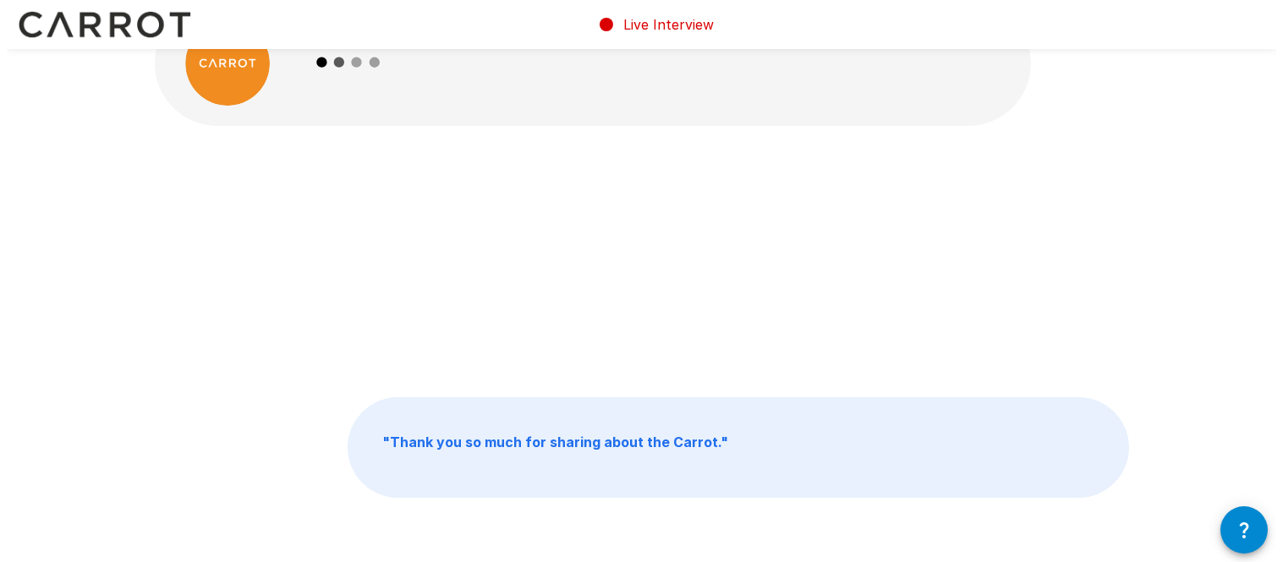
scroll to position [0, 0]
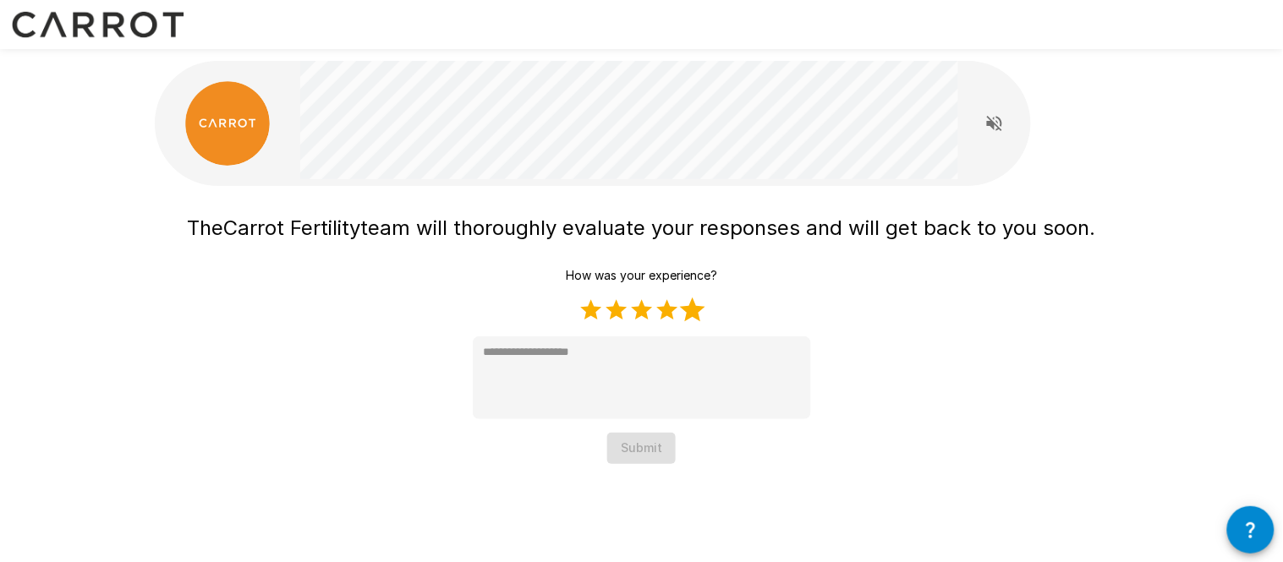
click at [692, 315] on label "5 Stars" at bounding box center [692, 310] width 25 height 25
type textarea "*"
click at [639, 465] on div "The Carrot Fertility team will thoroughly evaluate your responses and will get …" at bounding box center [641, 266] width 1015 height 532
click at [640, 442] on button "Submit" at bounding box center [641, 448] width 68 height 31
